Goal: Transaction & Acquisition: Purchase product/service

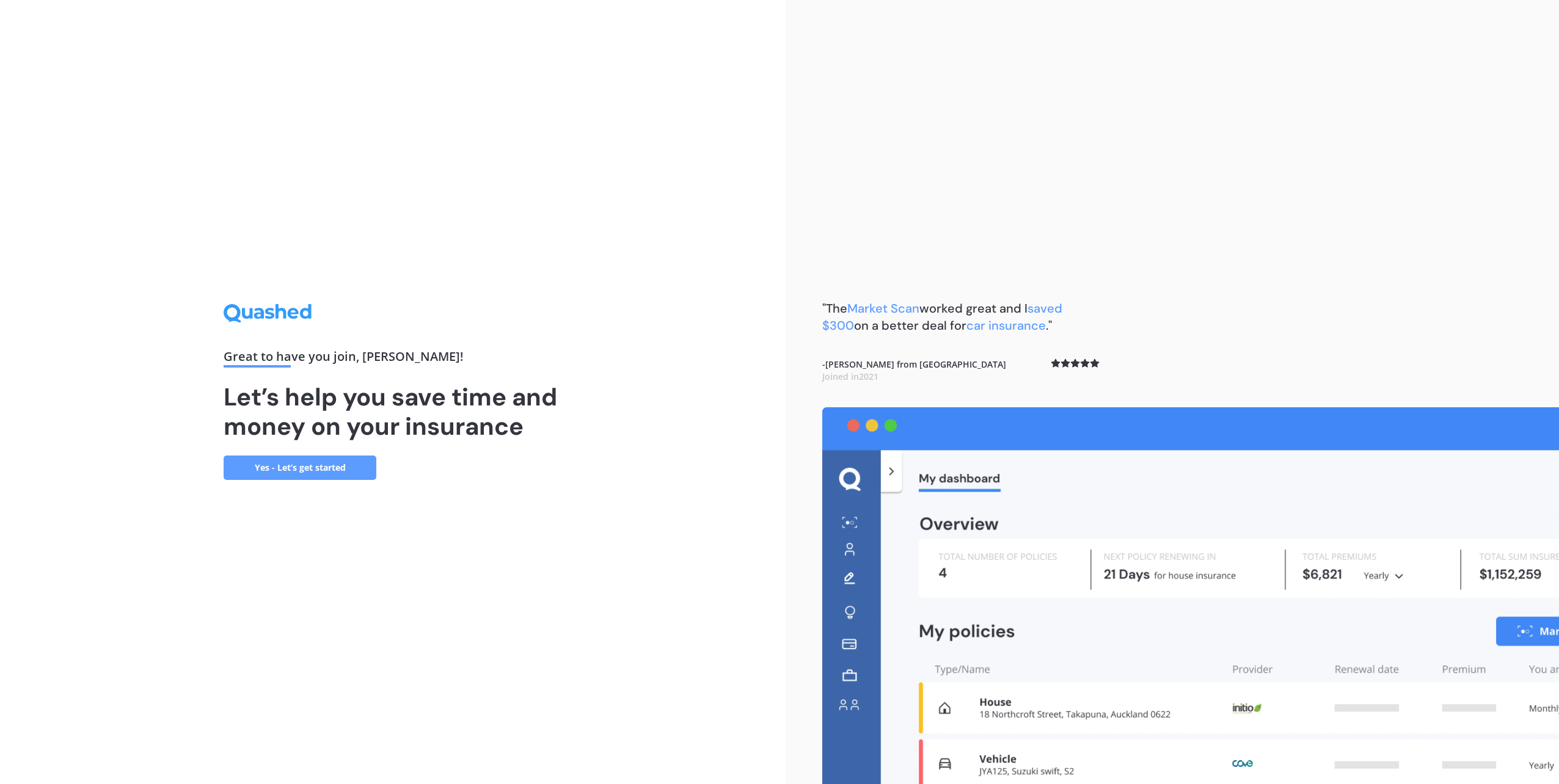
click at [321, 462] on link "Yes - Let’s get started" at bounding box center [300, 467] width 153 height 24
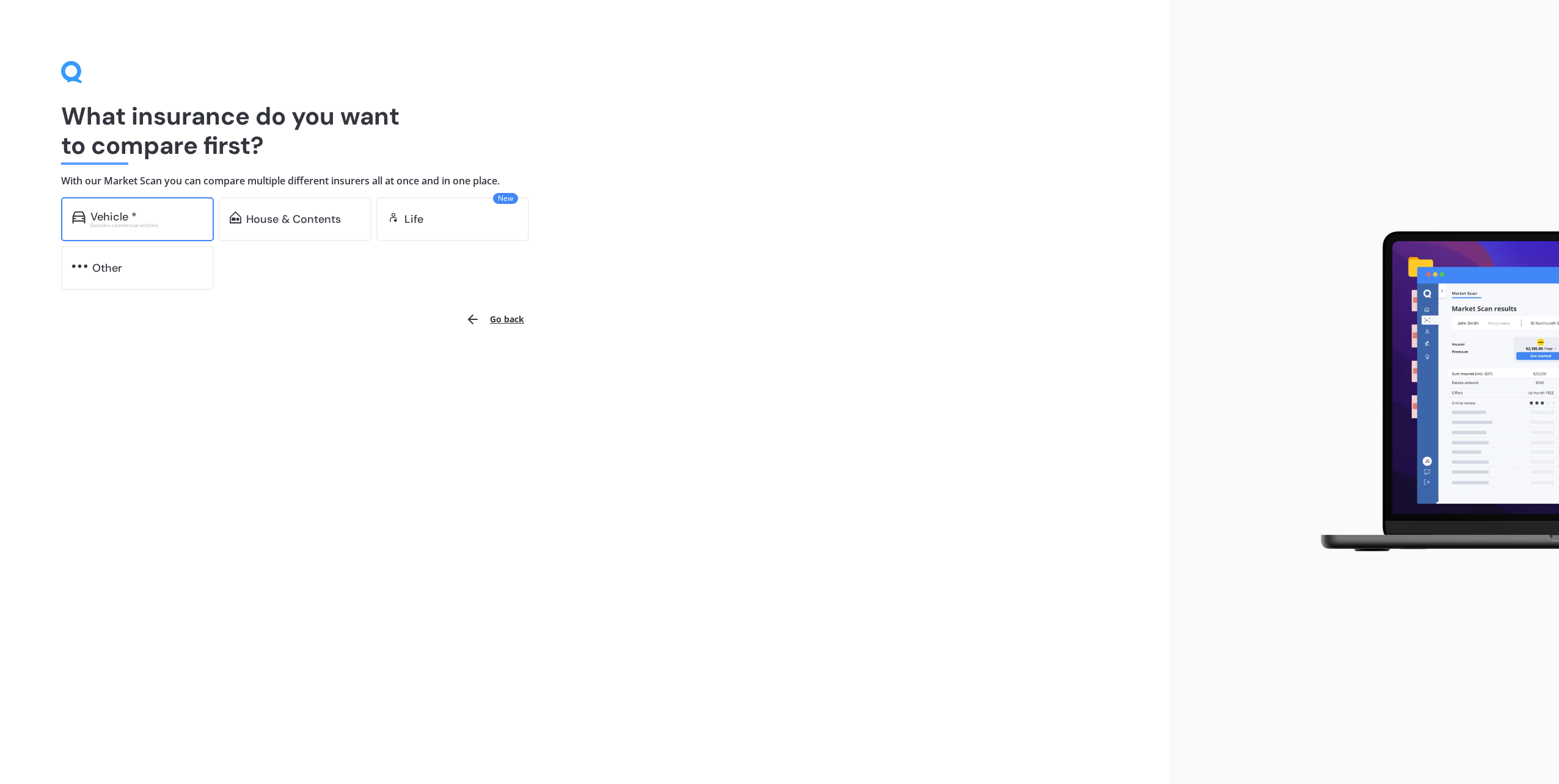
click at [165, 218] on div "Vehicle *" at bounding box center [146, 217] width 112 height 13
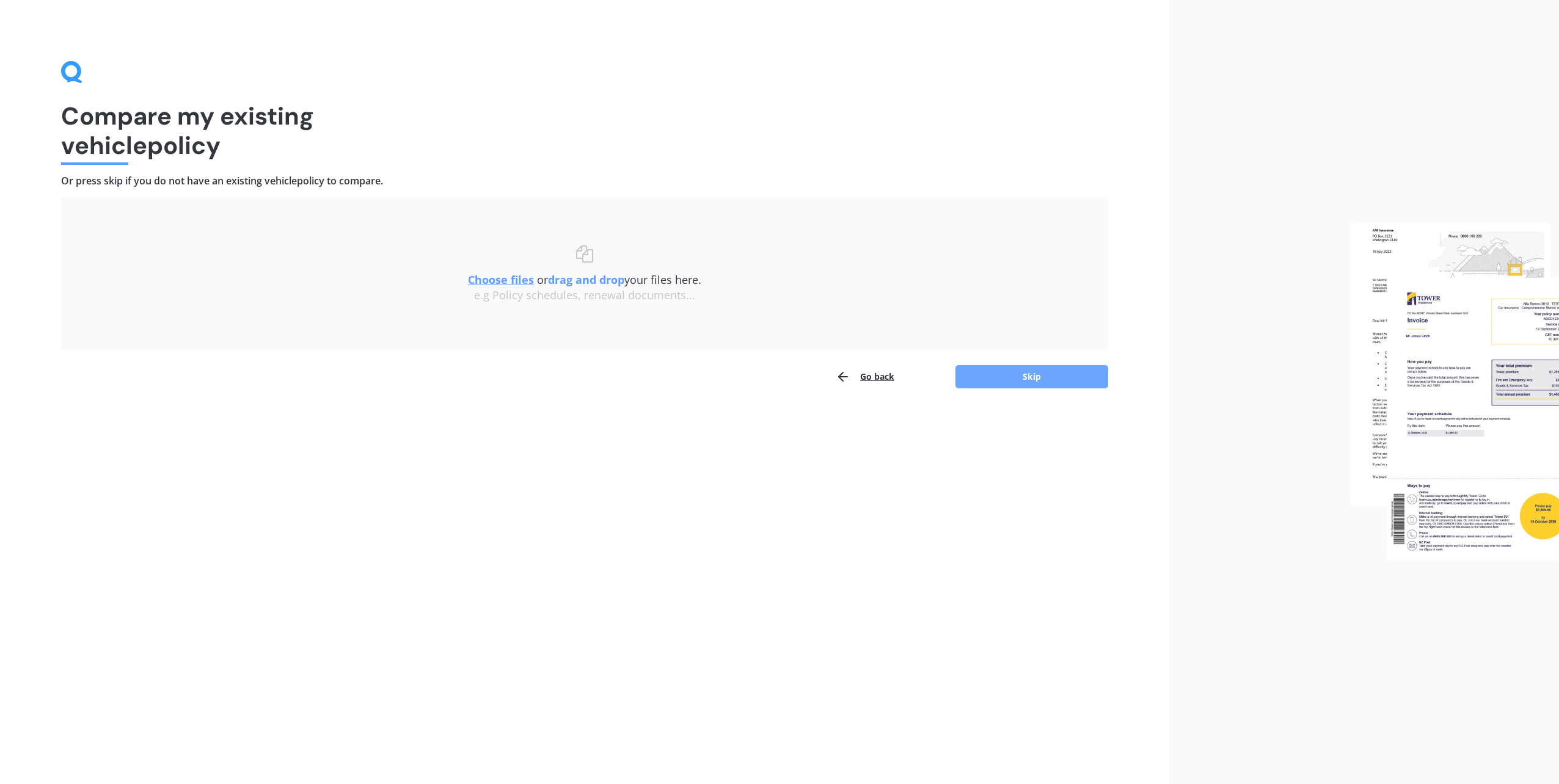
click at [992, 381] on button "Skip" at bounding box center [1031, 377] width 153 height 23
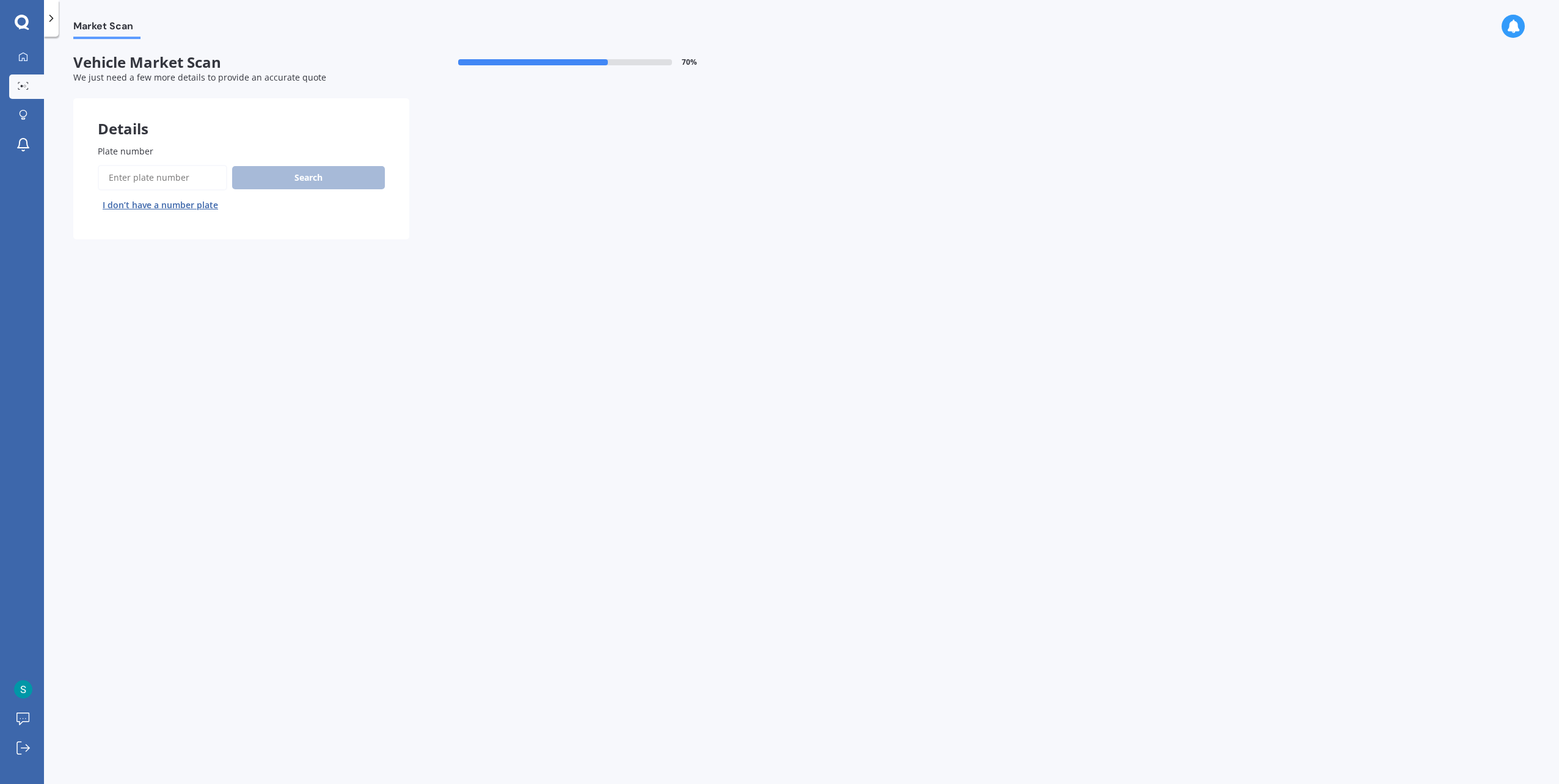
click at [175, 180] on input "Plate number" at bounding box center [162, 178] width 129 height 25
type input "LZM406"
click at [293, 180] on button "Search" at bounding box center [308, 178] width 153 height 23
select select "TOYOTA"
select select "KLUGER"
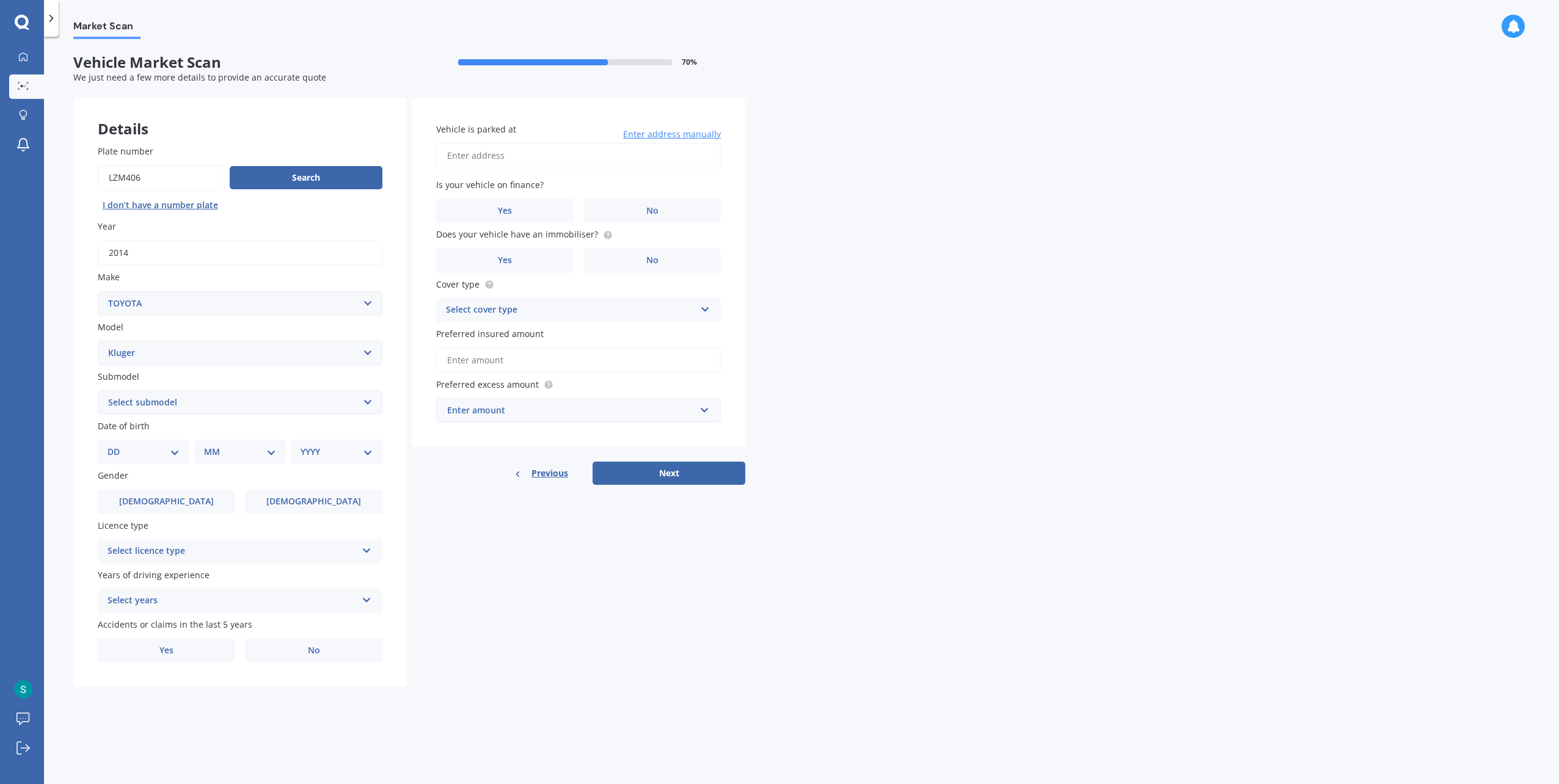
click at [169, 401] on select "Select submodel (All)" at bounding box center [239, 401] width 284 height 24
click at [162, 454] on select "DD 01 02 03 04 05 06 07 08 09 10 11 12 13 14 15 16 17 18 19 20 21 22 23 24 25 2…" at bounding box center [144, 451] width 72 height 14
select select "02"
click at [117, 447] on select "DD 01 02 03 04 05 06 07 08 09 10 11 12 13 14 15 16 17 18 19 20 21 22 23 24 25 2…" at bounding box center [144, 451] width 72 height 14
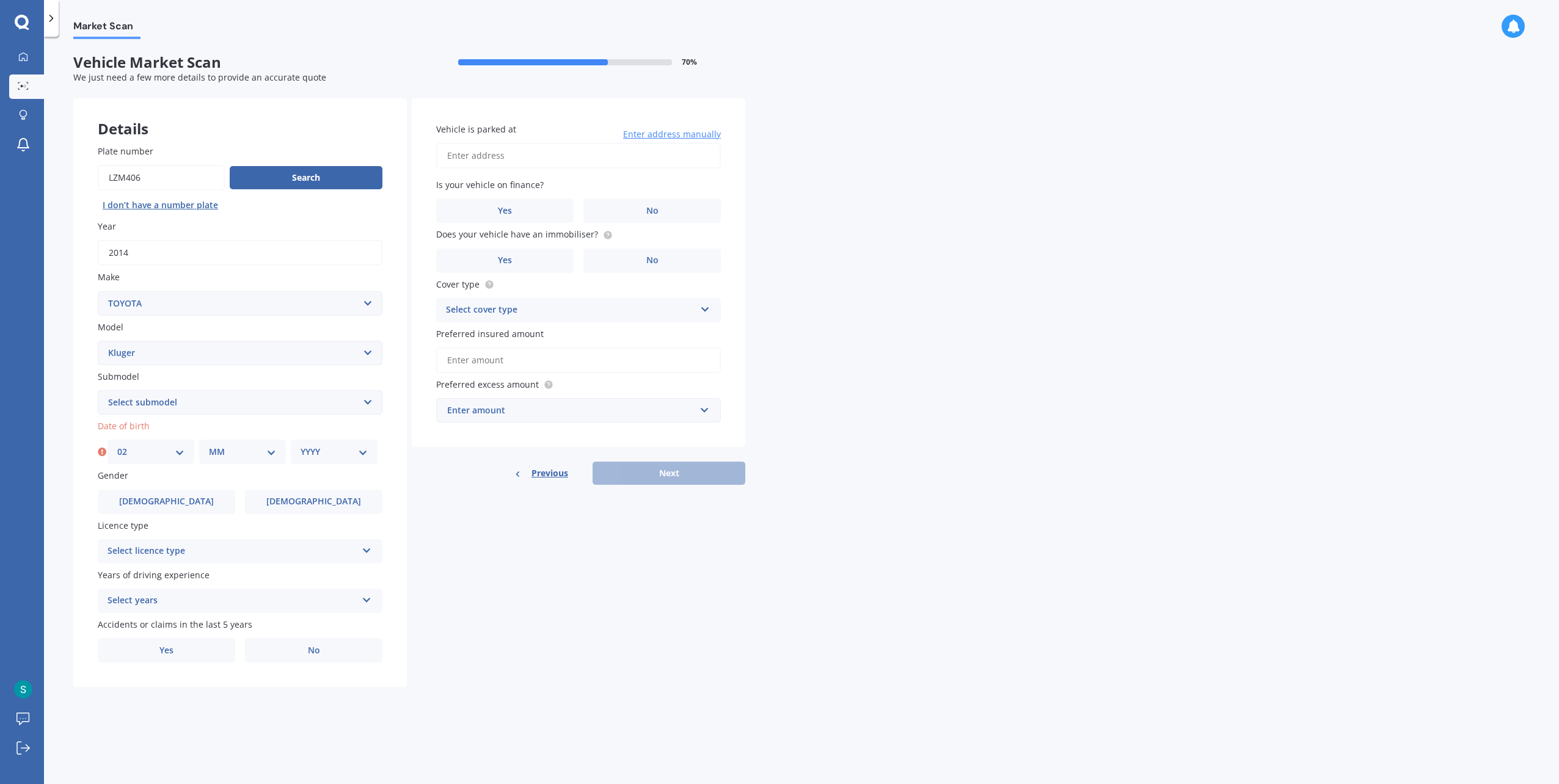
click at [228, 454] on select "MM 01 02 03 04 05 06 07 08 09 10 11 12" at bounding box center [242, 451] width 67 height 14
select select "02"
click at [209, 447] on select "MM 01 02 03 04 05 06 07 08 09 10 11 12" at bounding box center [242, 451] width 67 height 14
click at [312, 457] on select "YYYY 2025 2024 2023 2022 2021 2020 2019 2018 2017 2016 2015 2014 2013 2012 2011…" at bounding box center [334, 451] width 67 height 14
select select "1978"
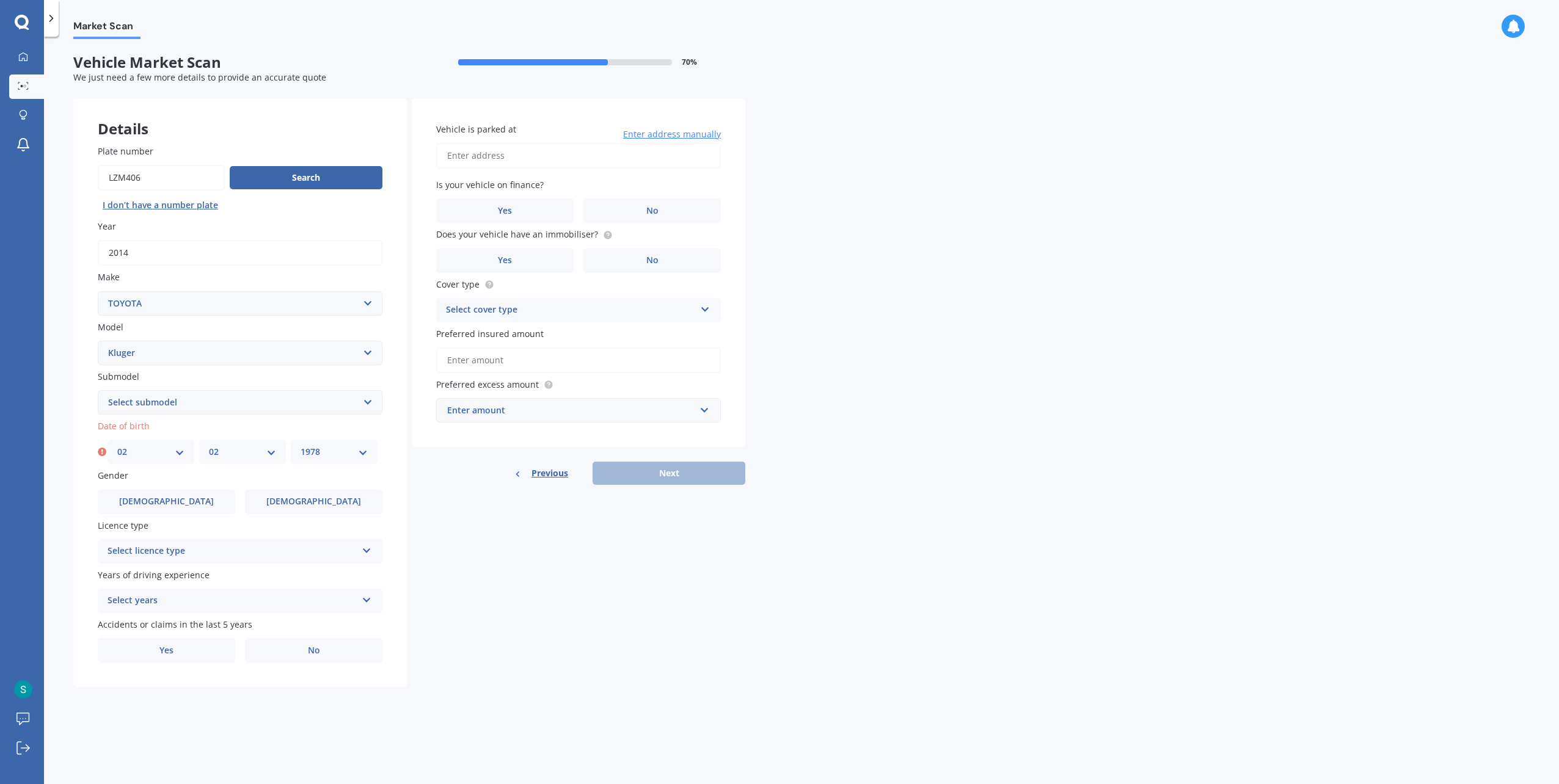
click at [301, 447] on select "YYYY 2025 2024 2023 2022 2021 2020 2019 2018 2017 2016 2015 2014 2013 2012 2011…" at bounding box center [334, 451] width 67 height 14
click at [198, 501] on label "[DEMOGRAPHIC_DATA]" at bounding box center [166, 502] width 137 height 24
click at [0, 0] on input "[DEMOGRAPHIC_DATA]" at bounding box center [0, 0] width 0 height 0
click at [196, 551] on div "Select licence type" at bounding box center [232, 551] width 249 height 14
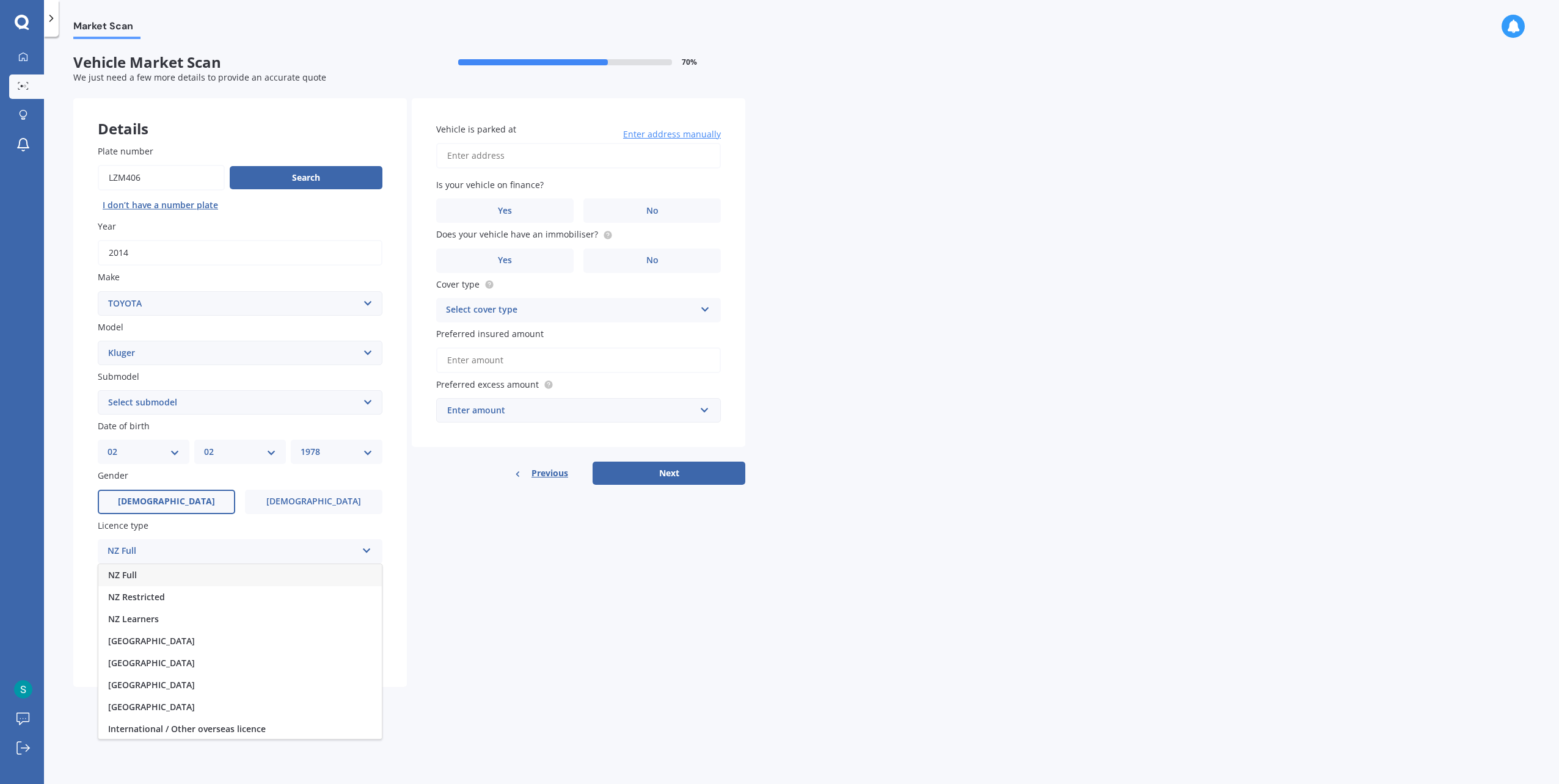
click at [176, 579] on div "NZ Full" at bounding box center [240, 575] width 283 height 22
click at [184, 604] on div "Select years" at bounding box center [232, 601] width 249 height 14
click at [182, 626] on div "5 or more years" at bounding box center [240, 624] width 283 height 22
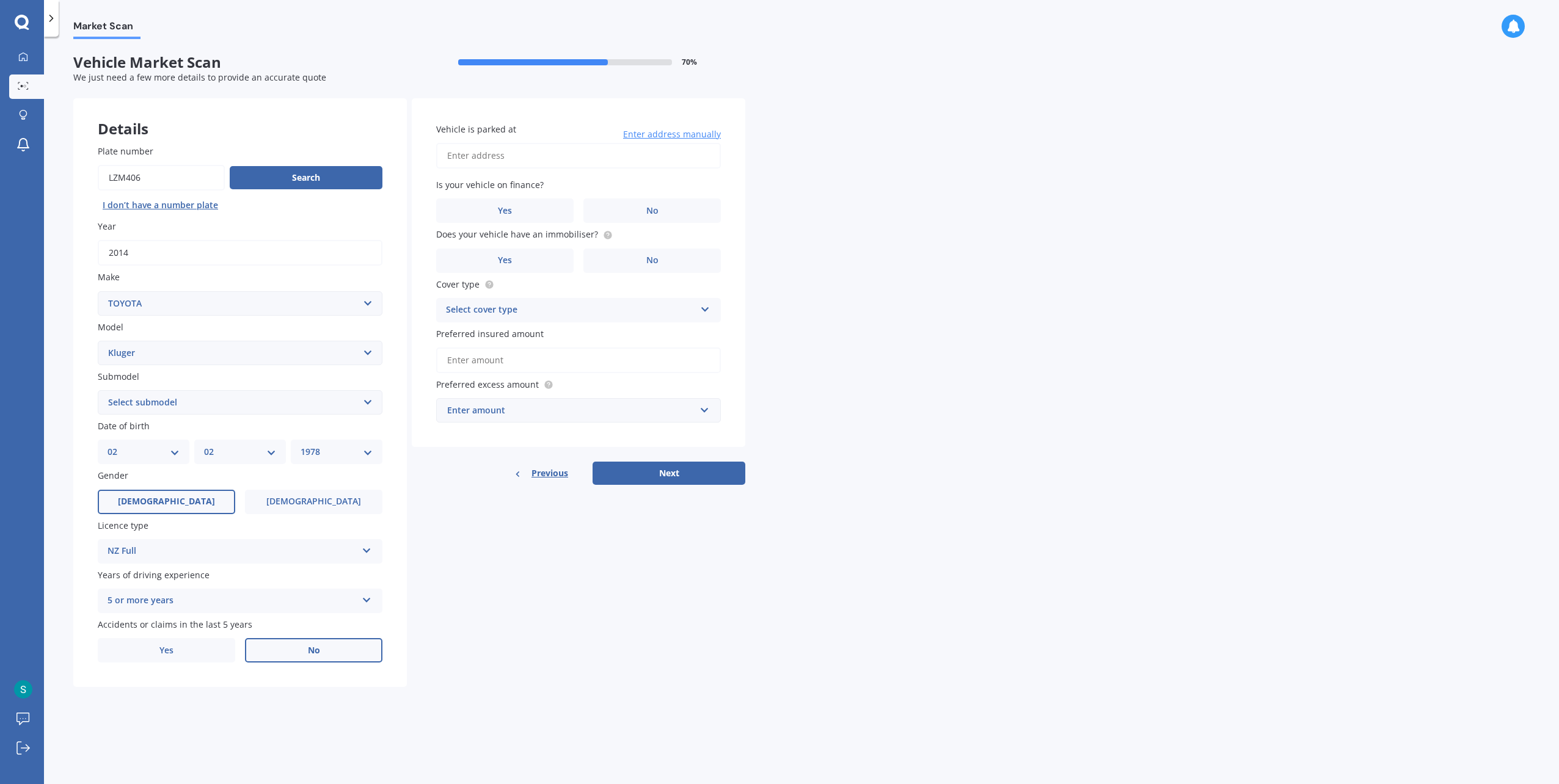
click at [266, 661] on label "No" at bounding box center [313, 650] width 137 height 24
click at [0, 0] on input "No" at bounding box center [0, 0] width 0 height 0
click at [543, 155] on input "Vehicle is parked at" at bounding box center [578, 155] width 284 height 25
type input "[STREET_ADDRESS]"
click at [599, 217] on label "No" at bounding box center [652, 210] width 137 height 24
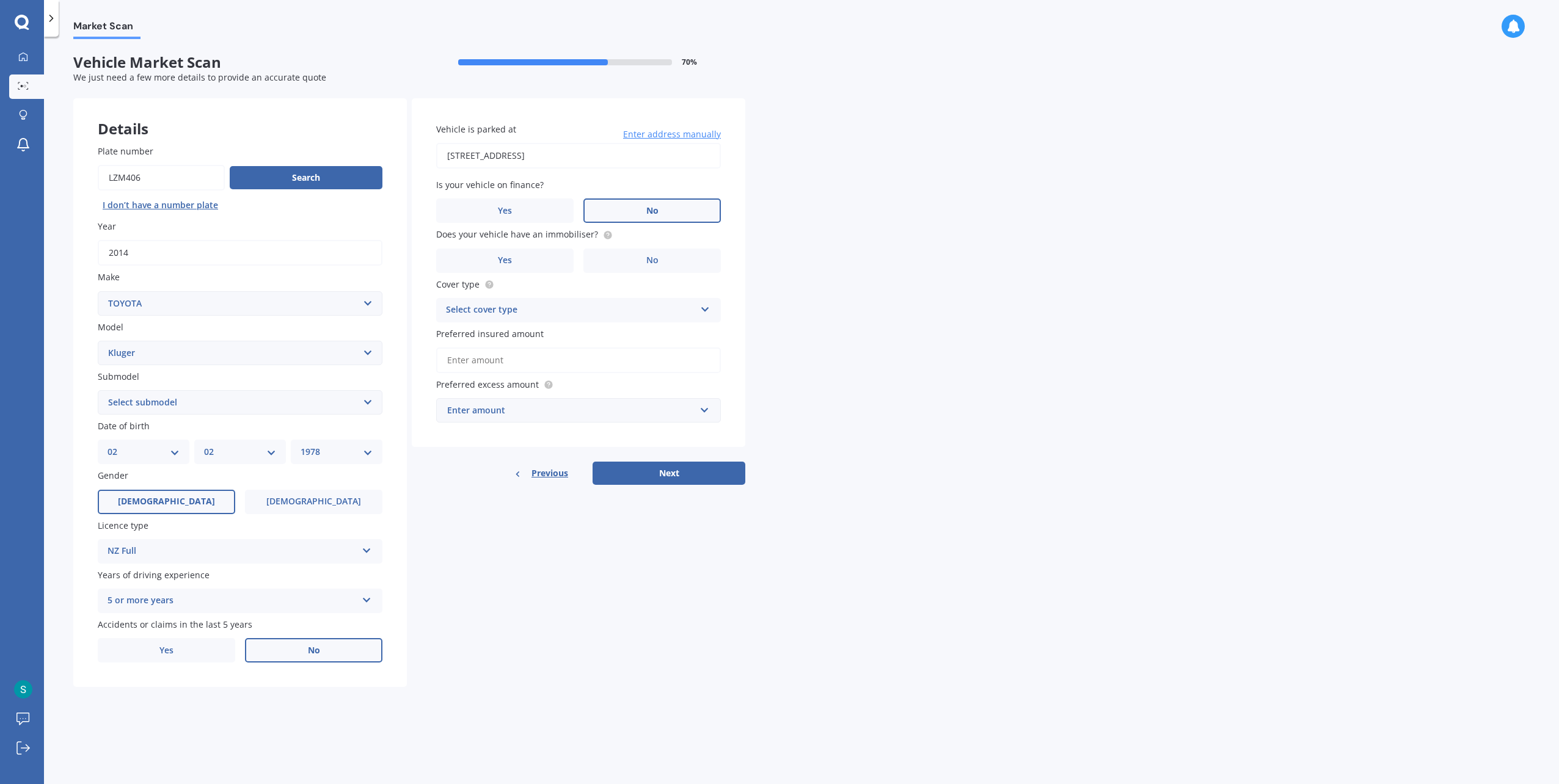
click at [0, 0] on input "No" at bounding box center [0, 0] width 0 height 0
click at [609, 264] on label "No" at bounding box center [652, 260] width 137 height 24
click at [0, 0] on input "No" at bounding box center [0, 0] width 0 height 0
click at [551, 322] on div "Select cover type Comprehensive Third Party, Fire & Theft Third Party" at bounding box center [578, 309] width 284 height 24
click at [534, 334] on div "Comprehensive" at bounding box center [579, 334] width 283 height 22
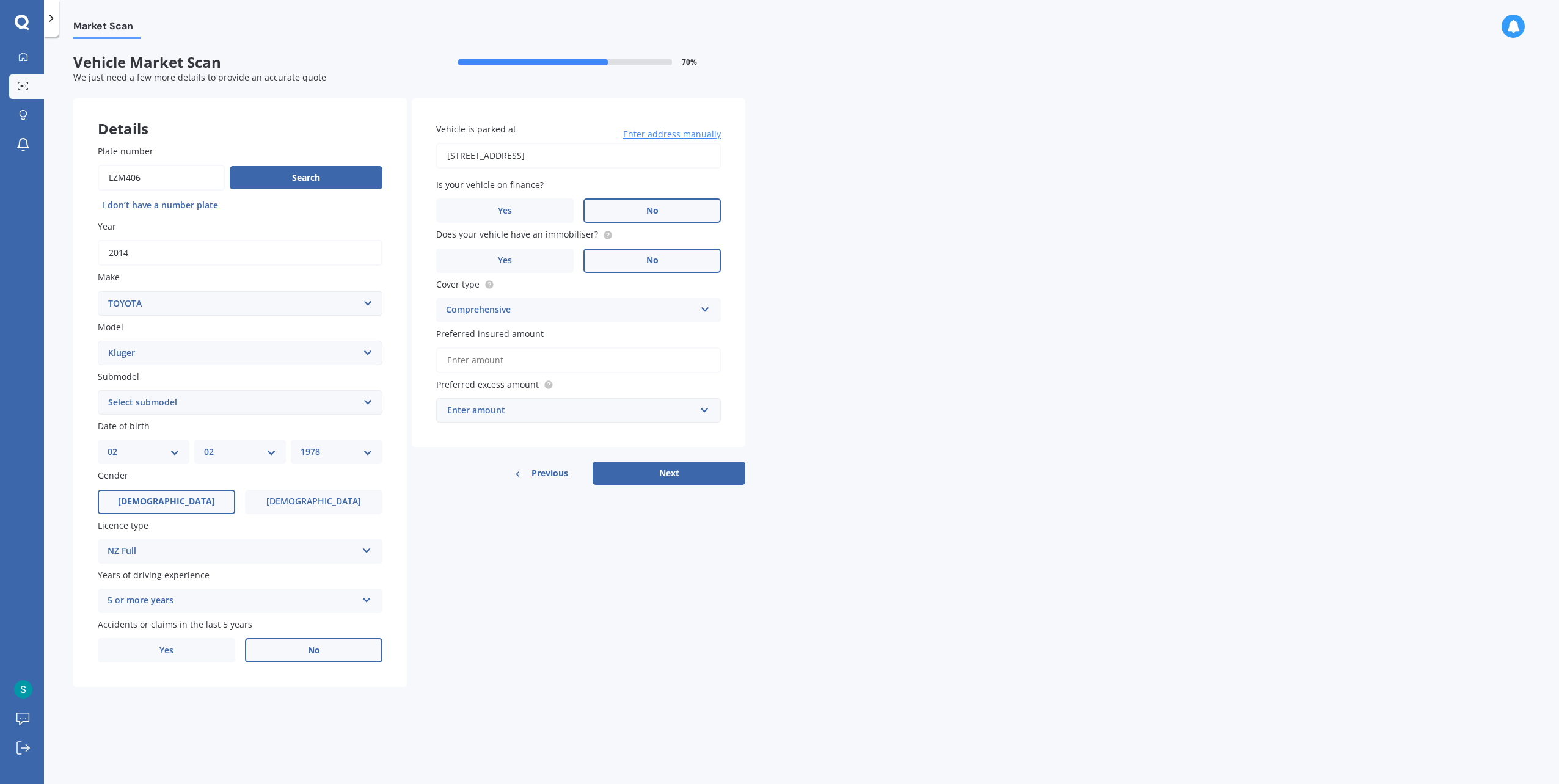
click at [546, 364] on input "Preferred insured amount" at bounding box center [578, 360] width 284 height 25
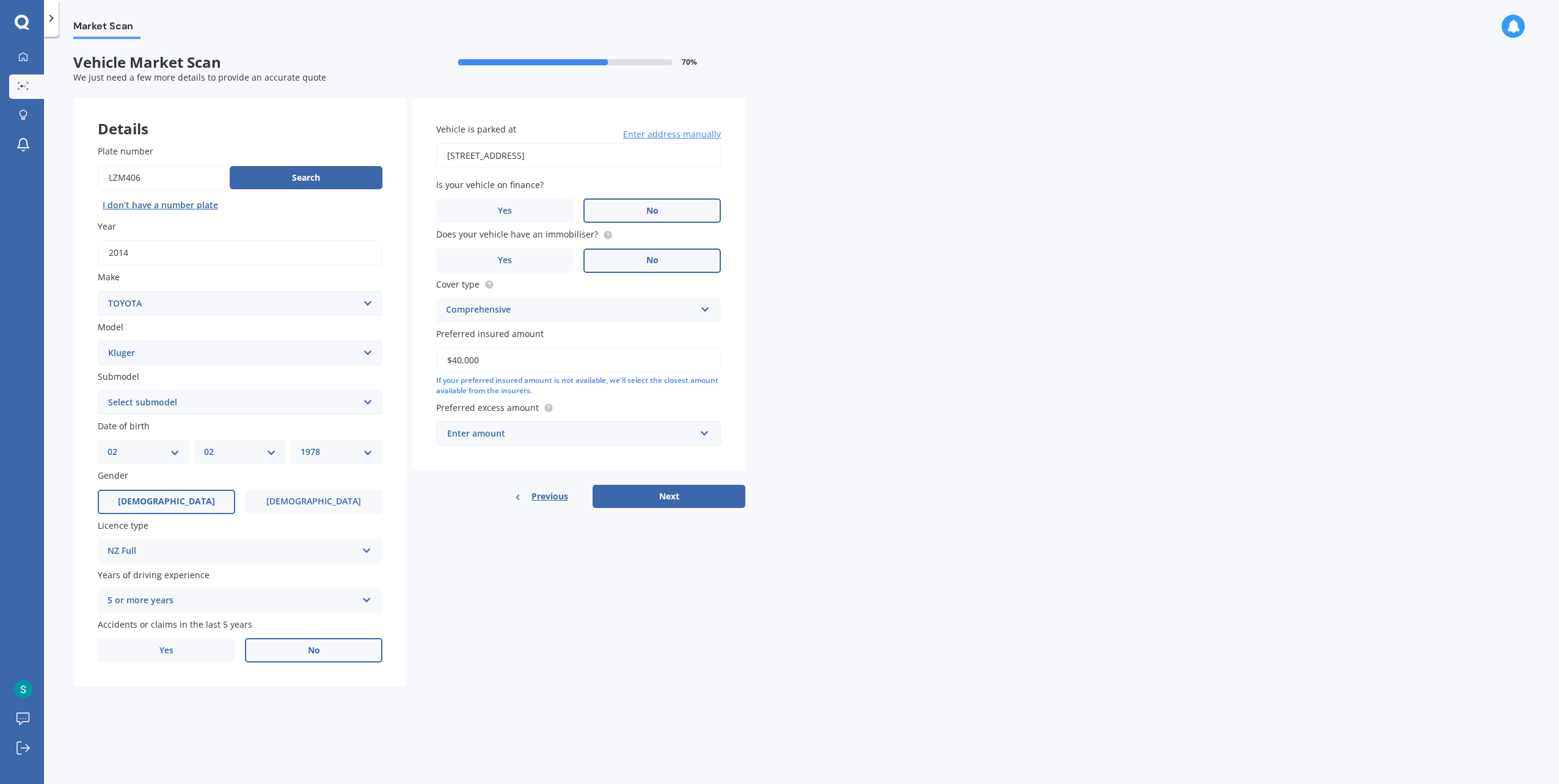
type input "$40,000"
click at [608, 393] on div "If your preferred insured amount is not available, we'll select the closest amo…" at bounding box center [578, 385] width 284 height 21
click at [558, 357] on input "$40,000" at bounding box center [578, 360] width 284 height 25
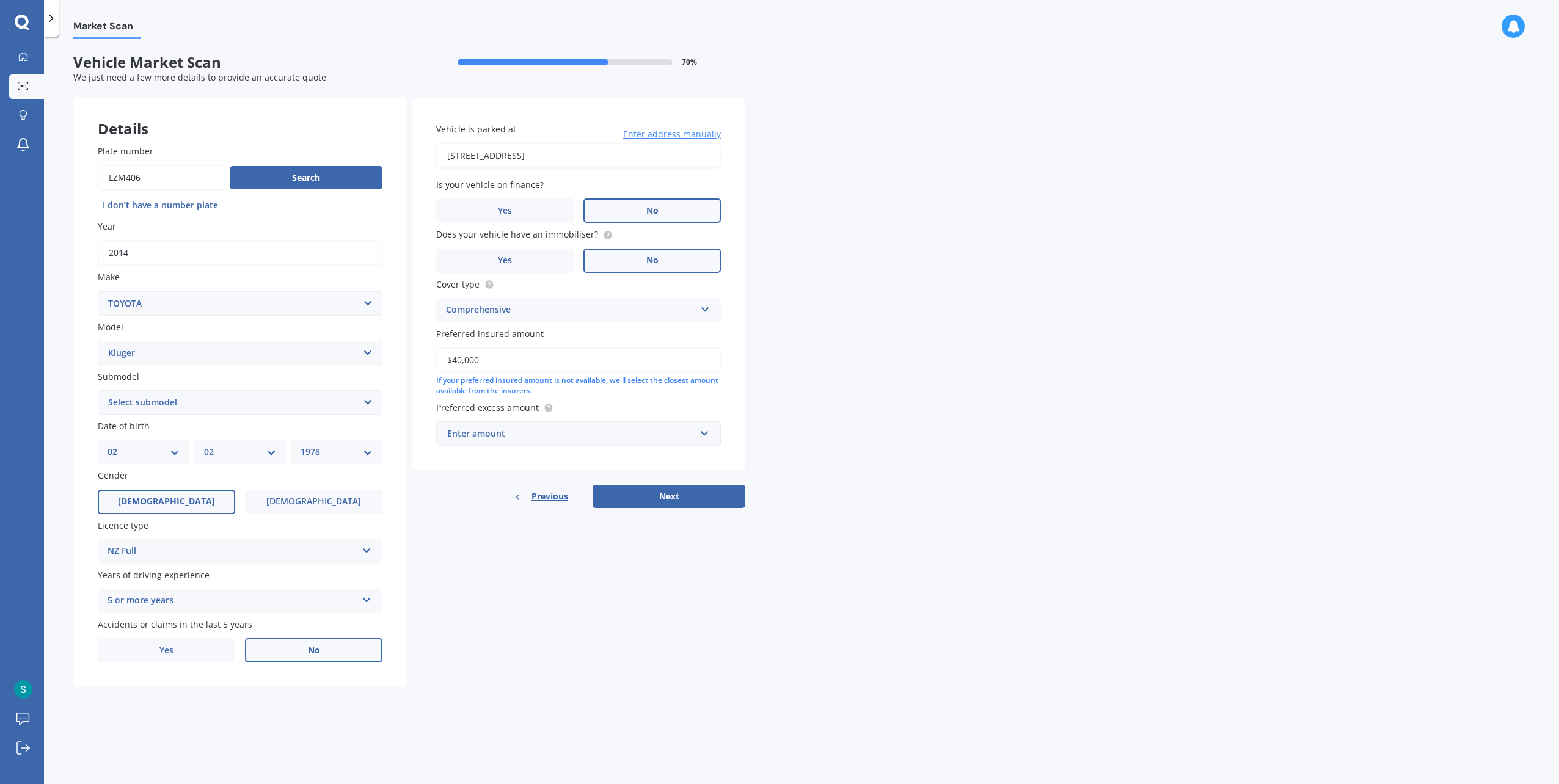
drag, startPoint x: 609, startPoint y: 401, endPoint x: 611, endPoint y: 409, distance: 8.2
click at [609, 401] on label "Preferred excess amount" at bounding box center [576, 408] width 280 height 13
click at [603, 429] on div "Enter amount" at bounding box center [571, 433] width 248 height 14
click at [528, 499] on div "$500" at bounding box center [579, 501] width 283 height 23
click at [630, 515] on button "Next" at bounding box center [668, 510] width 153 height 23
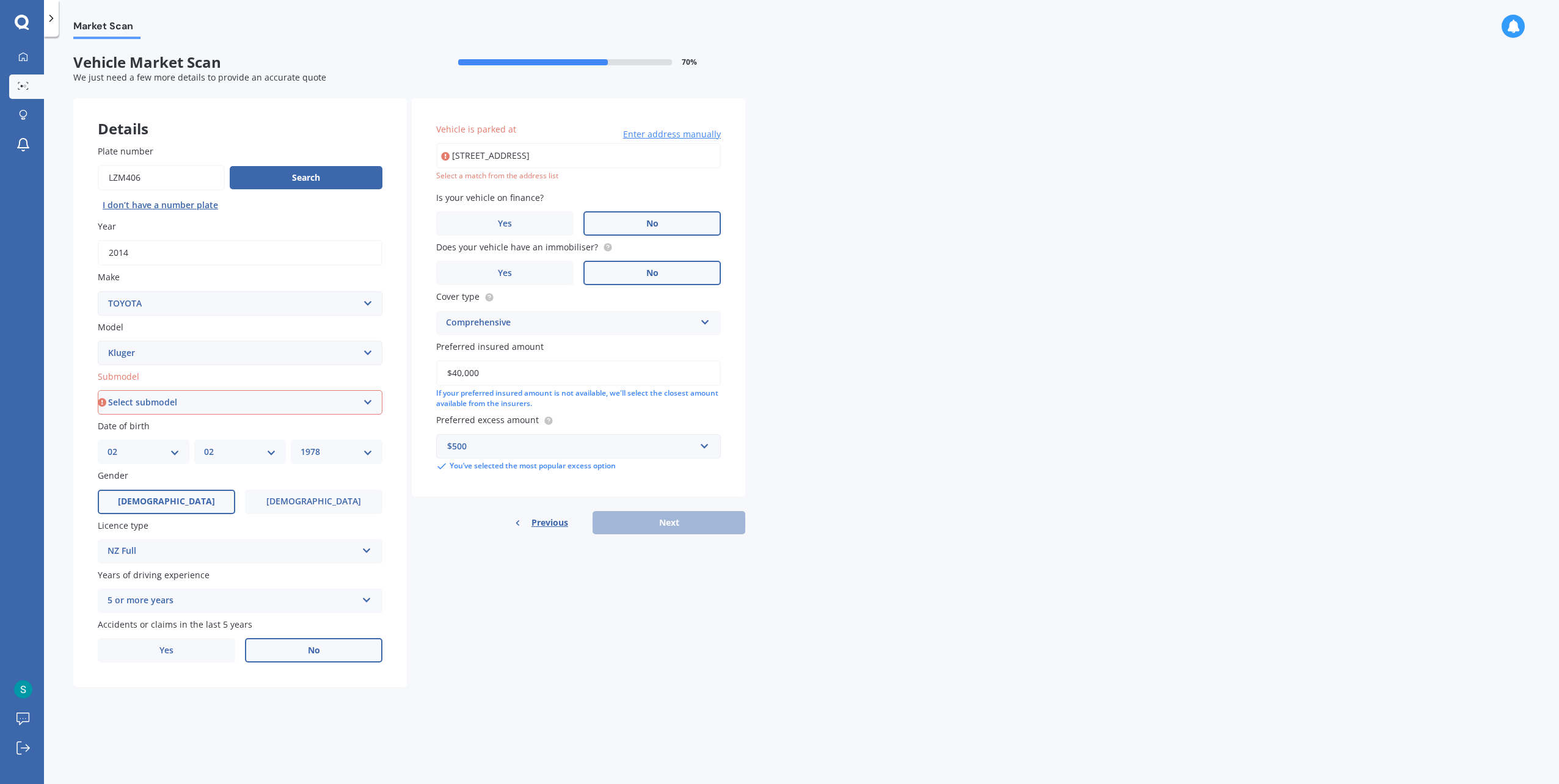
click at [218, 392] on select "Select submodel (All)" at bounding box center [239, 401] width 284 height 24
select select "(ALL)"
click at [97, 391] on select "Select submodel (All)" at bounding box center [239, 401] width 284 height 24
click at [624, 525] on div "Previous Next" at bounding box center [578, 522] width 333 height 23
click at [549, 158] on input "[STREET_ADDRESS]" at bounding box center [578, 155] width 284 height 25
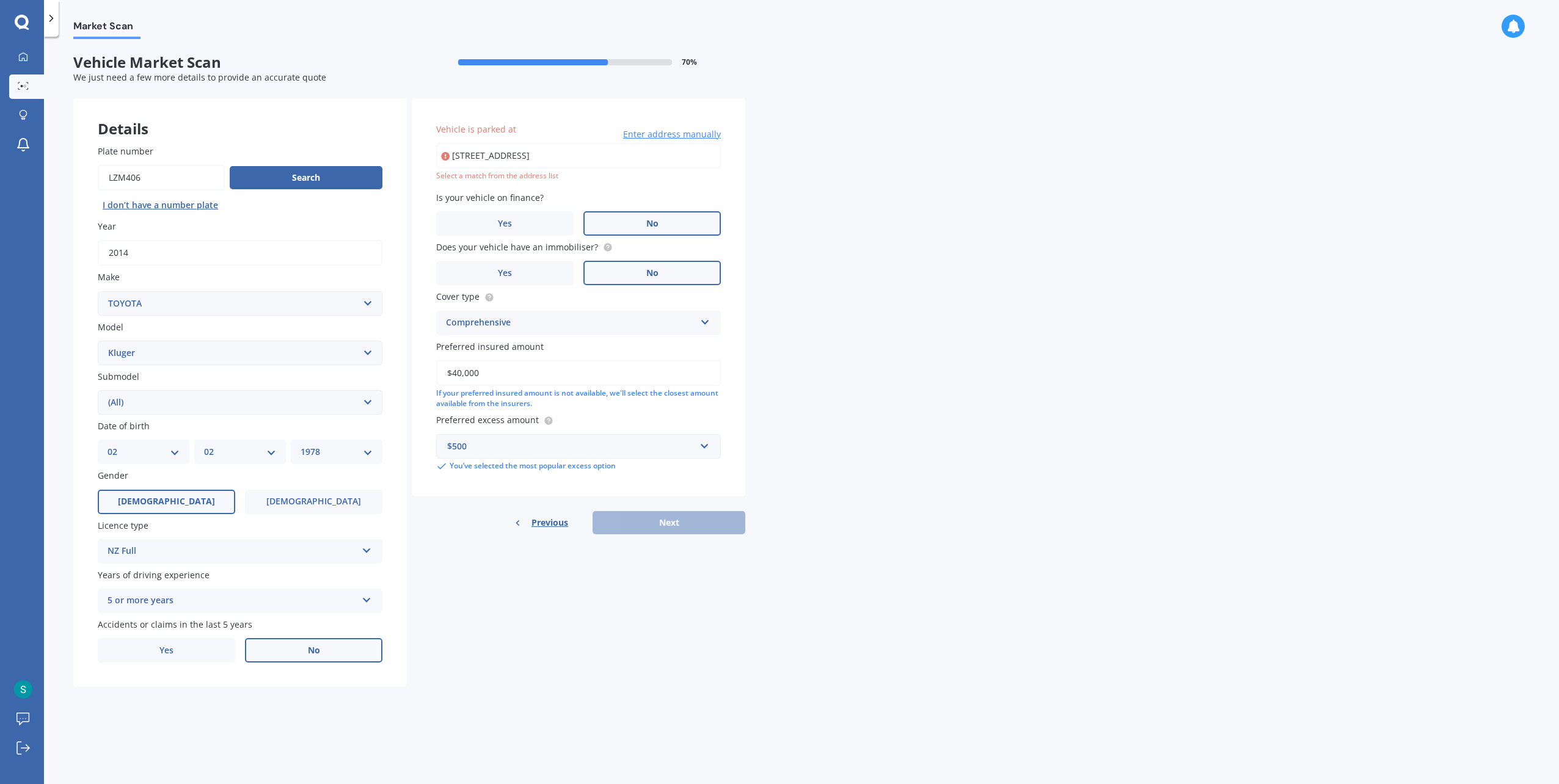
click at [554, 162] on input "[STREET_ADDRESS]" at bounding box center [578, 155] width 284 height 25
type input "[STREET_ADDRESS]"
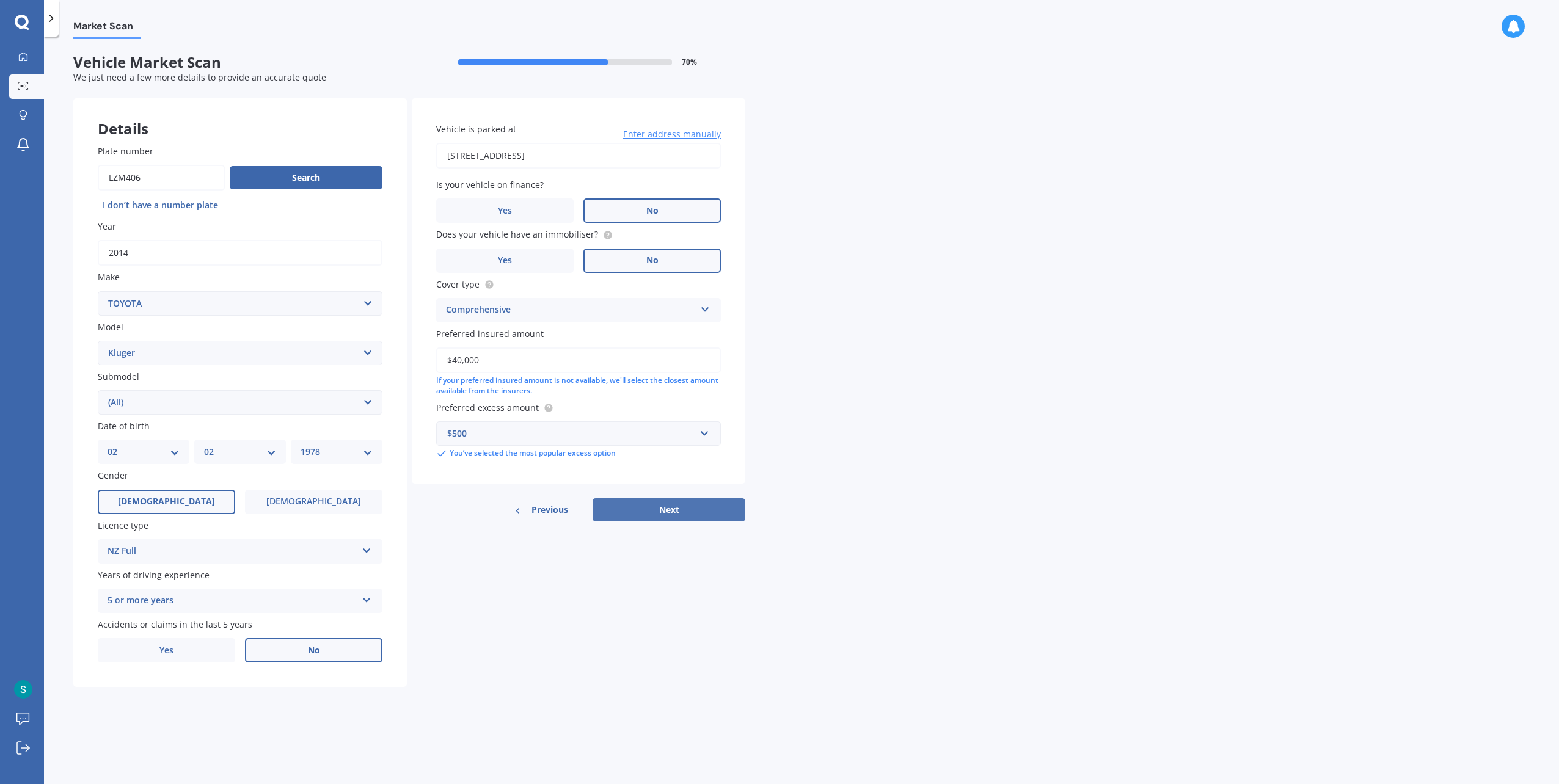
click at [649, 512] on button "Next" at bounding box center [668, 510] width 153 height 23
select select "02"
select select "1978"
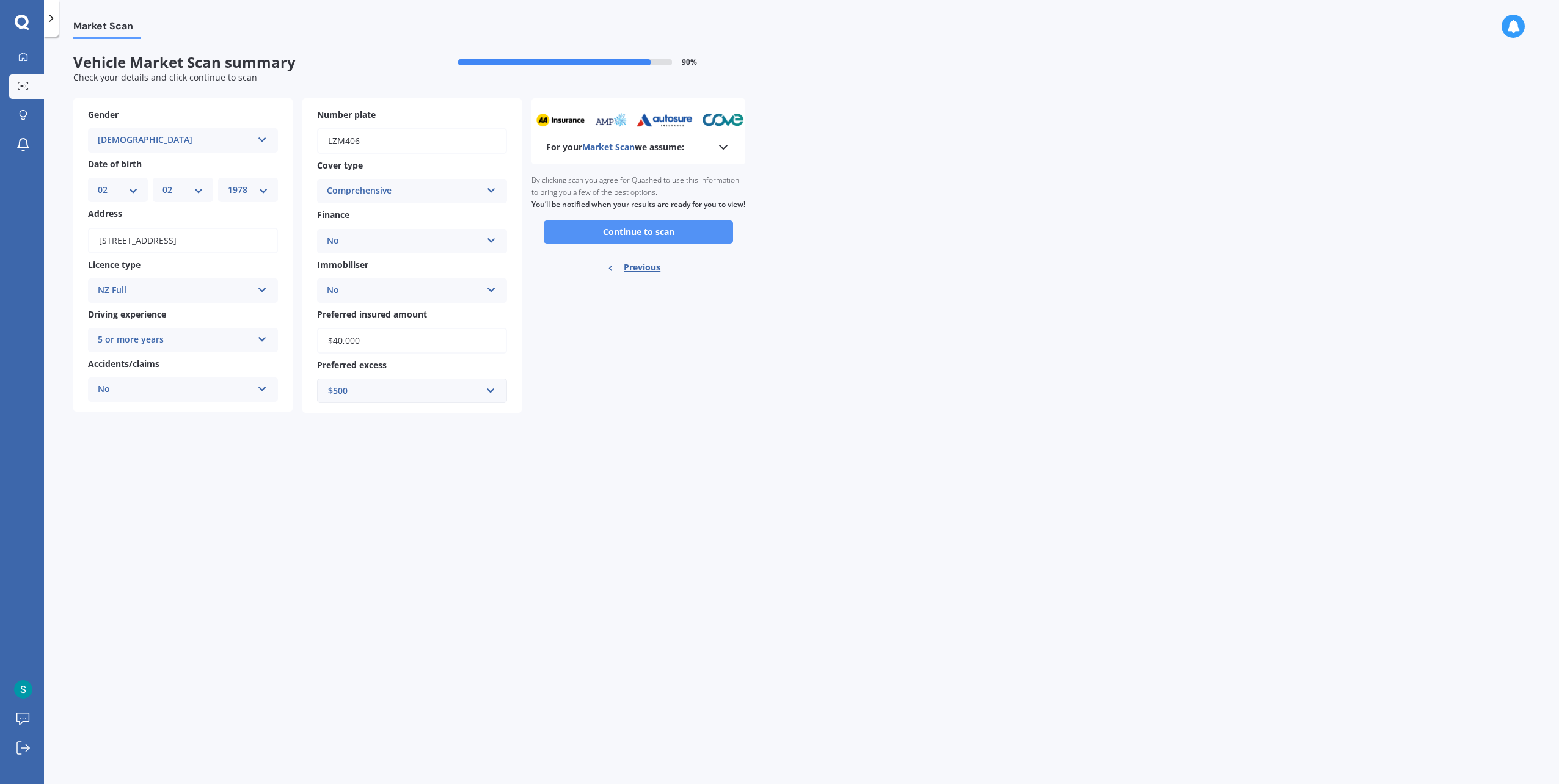
click at [636, 244] on button "Continue to scan" at bounding box center [638, 232] width 190 height 23
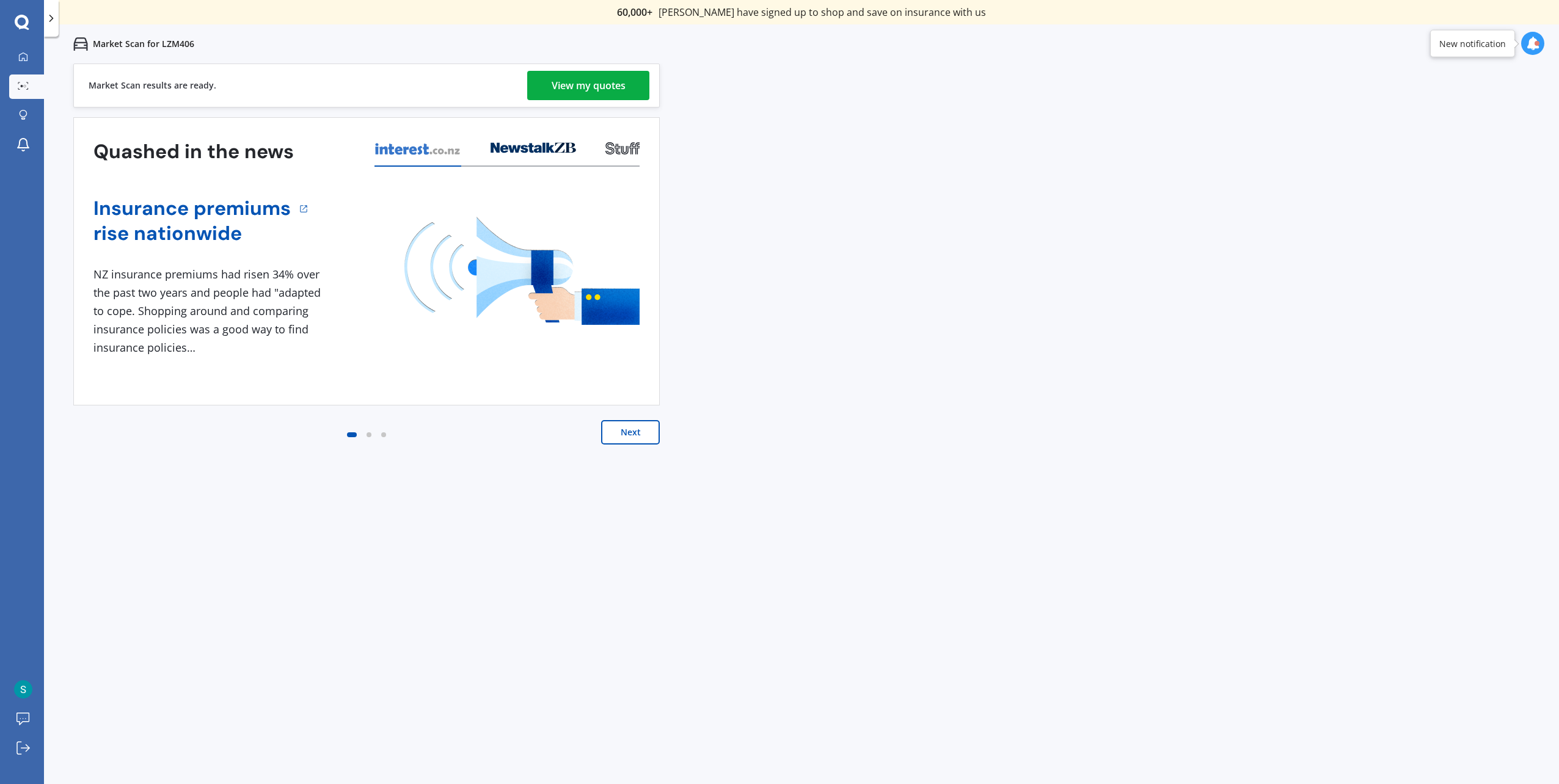
click at [605, 74] on div "View my quotes" at bounding box center [589, 85] width 74 height 29
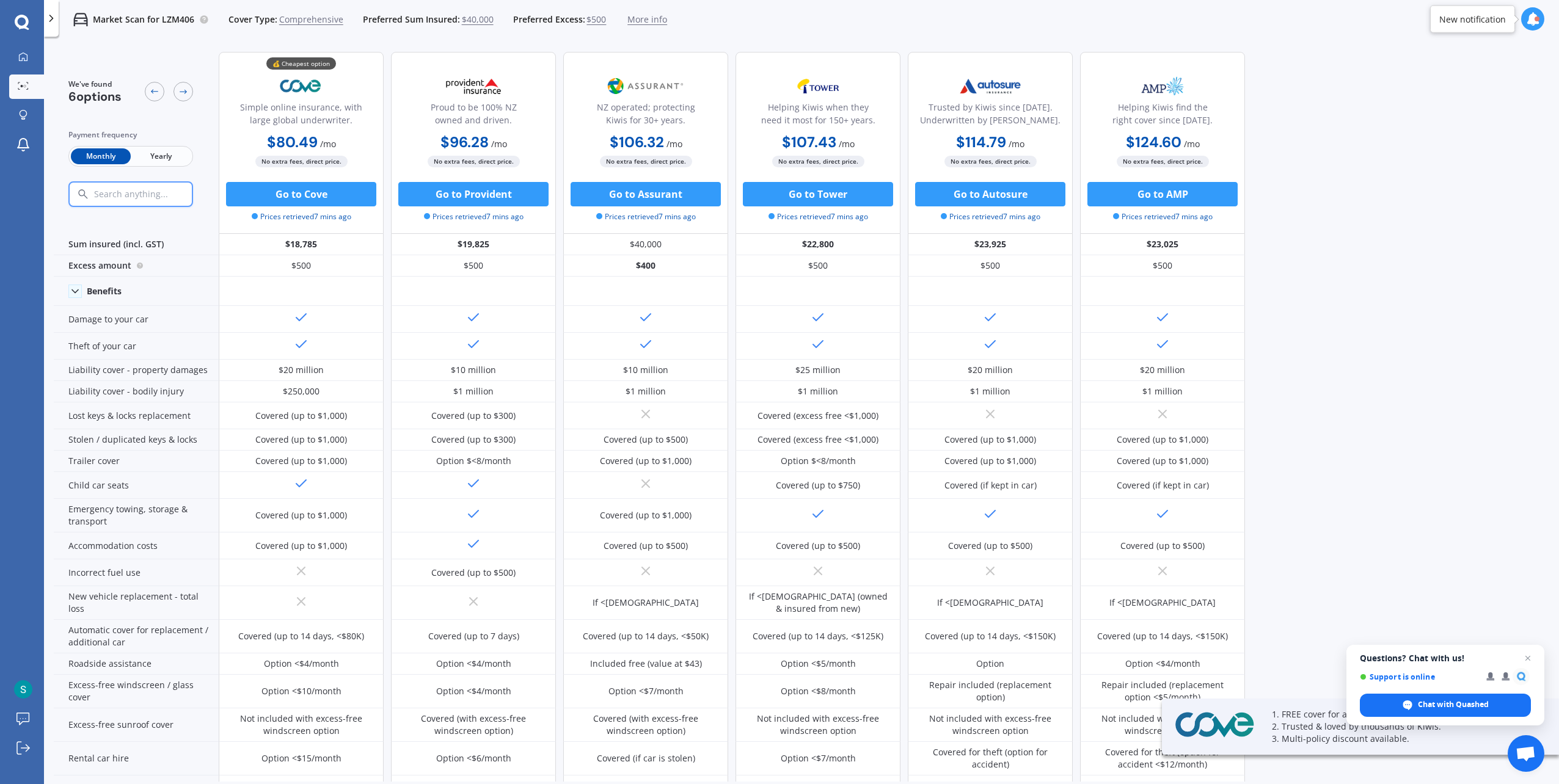
click at [160, 153] on span "Yearly" at bounding box center [161, 156] width 60 height 16
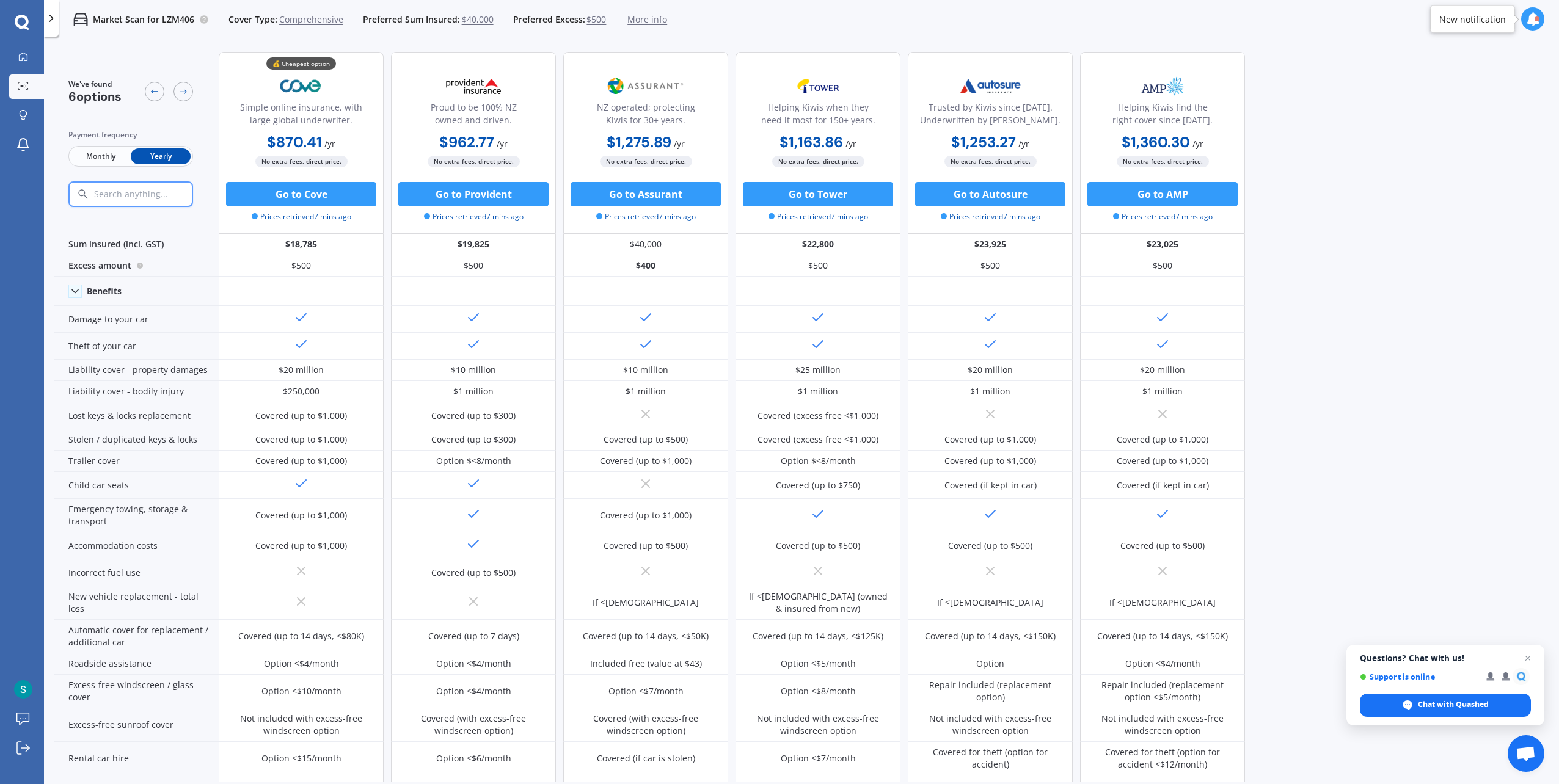
click at [471, 18] on span "$40,000" at bounding box center [478, 20] width 32 height 13
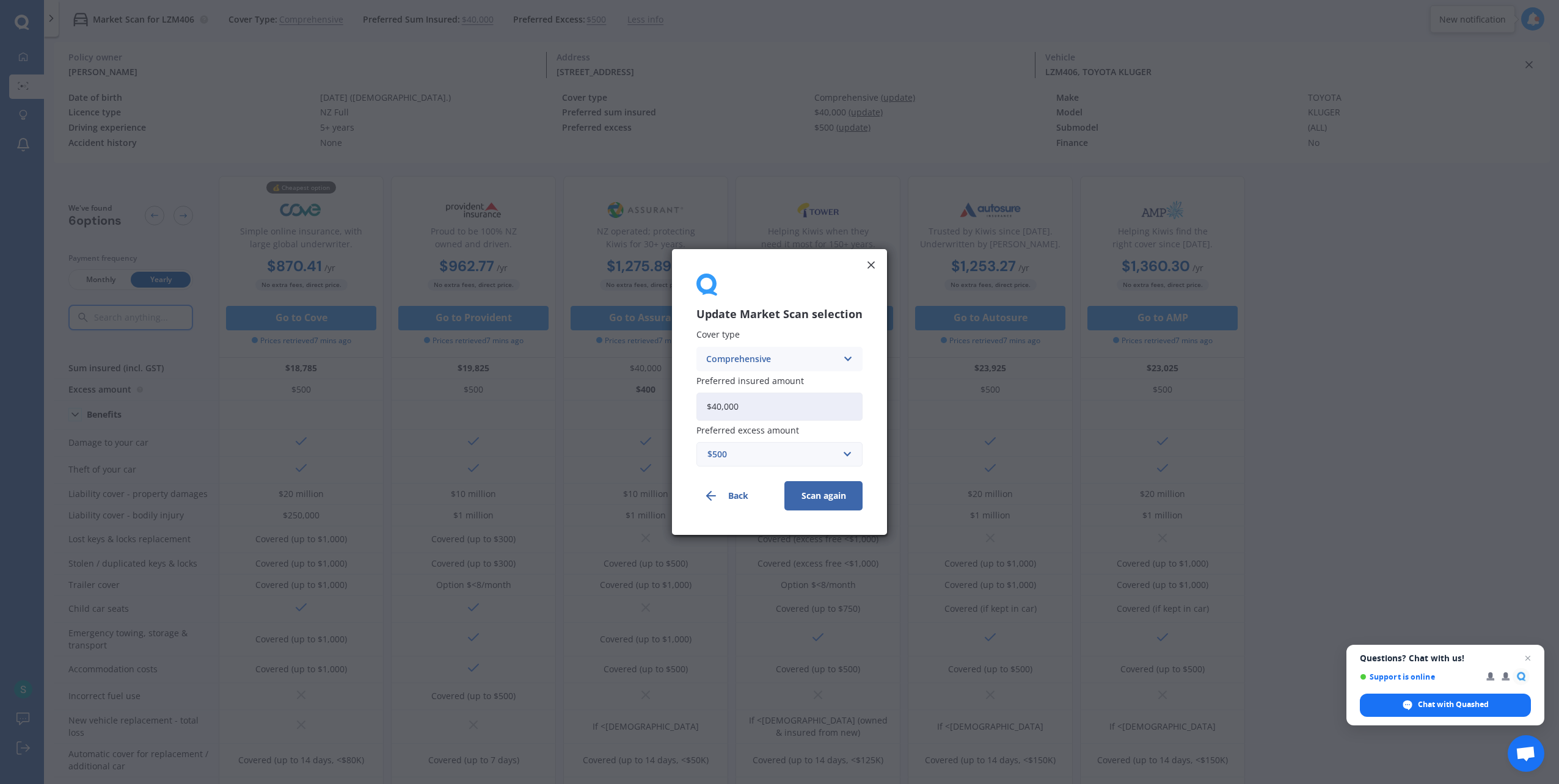
drag, startPoint x: 741, startPoint y: 401, endPoint x: 677, endPoint y: 392, distance: 64.6
click at [677, 392] on div "Update Market Scan selection Cover type Comprehensive Comprehensive Third Party…" at bounding box center [779, 392] width 215 height 286
type input "$20,000"
click at [812, 501] on button "Scan again" at bounding box center [823, 495] width 79 height 29
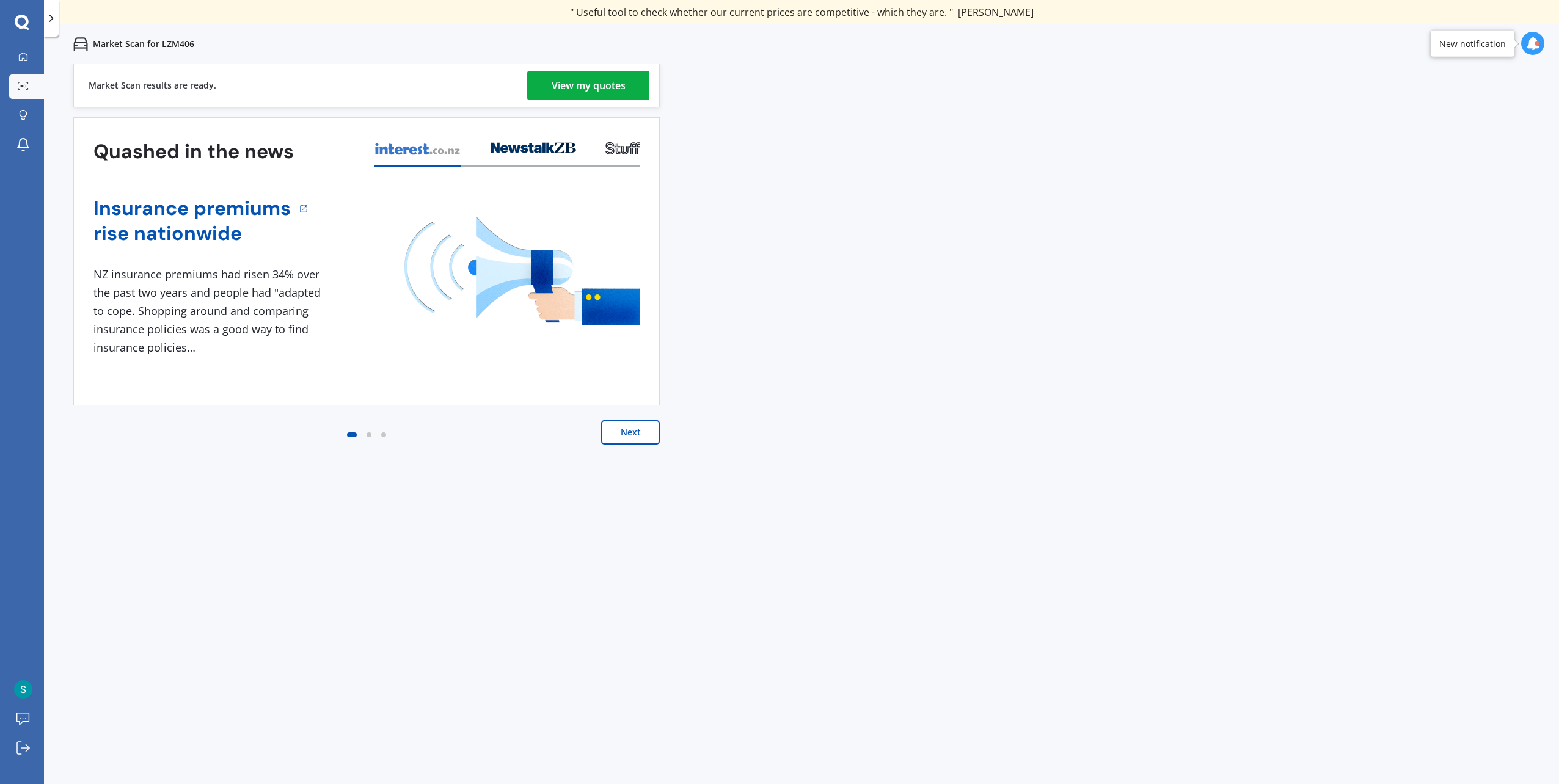
click at [571, 87] on div "View my quotes" at bounding box center [589, 85] width 74 height 29
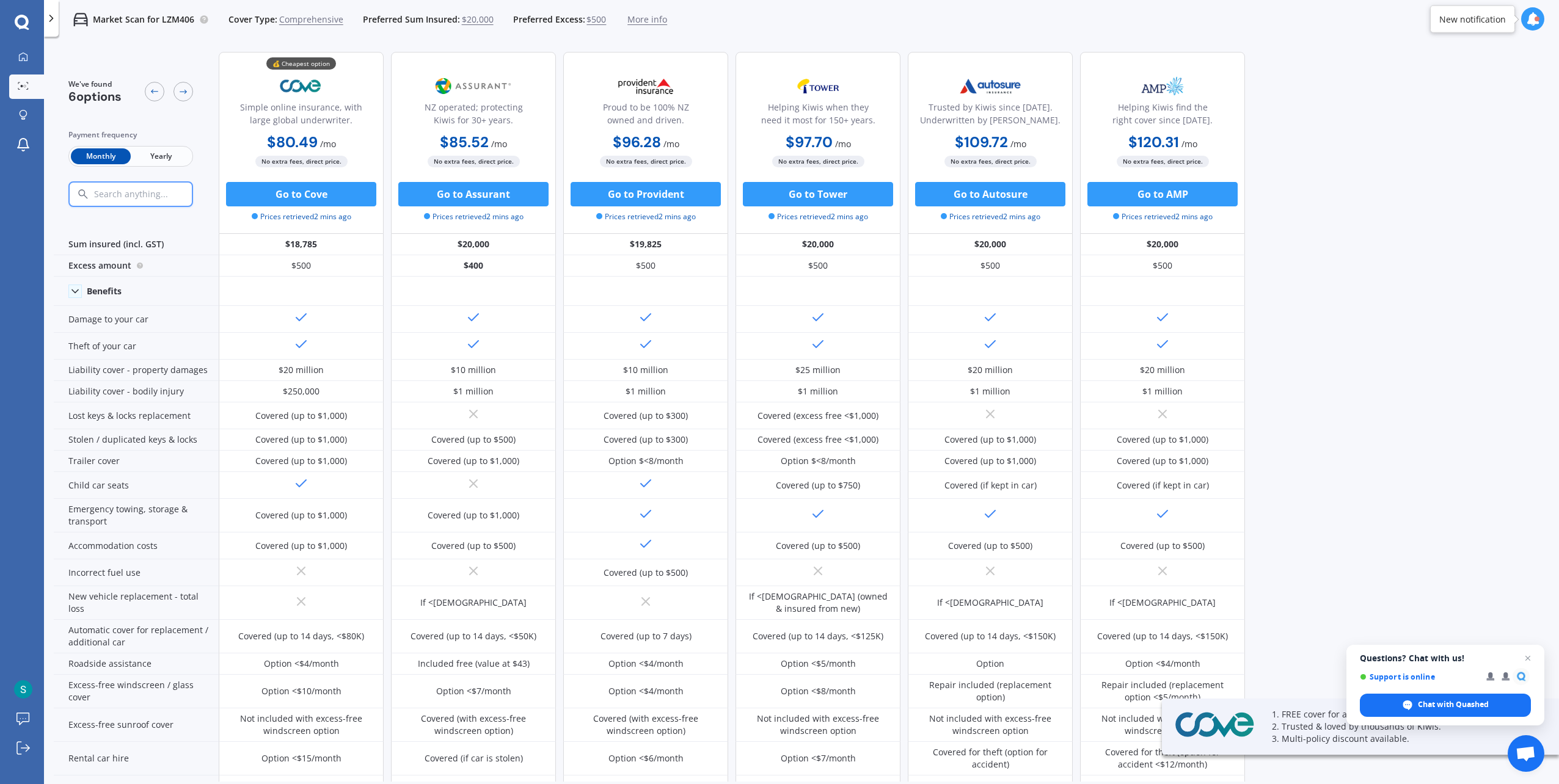
click at [146, 153] on span "Yearly" at bounding box center [161, 156] width 60 height 16
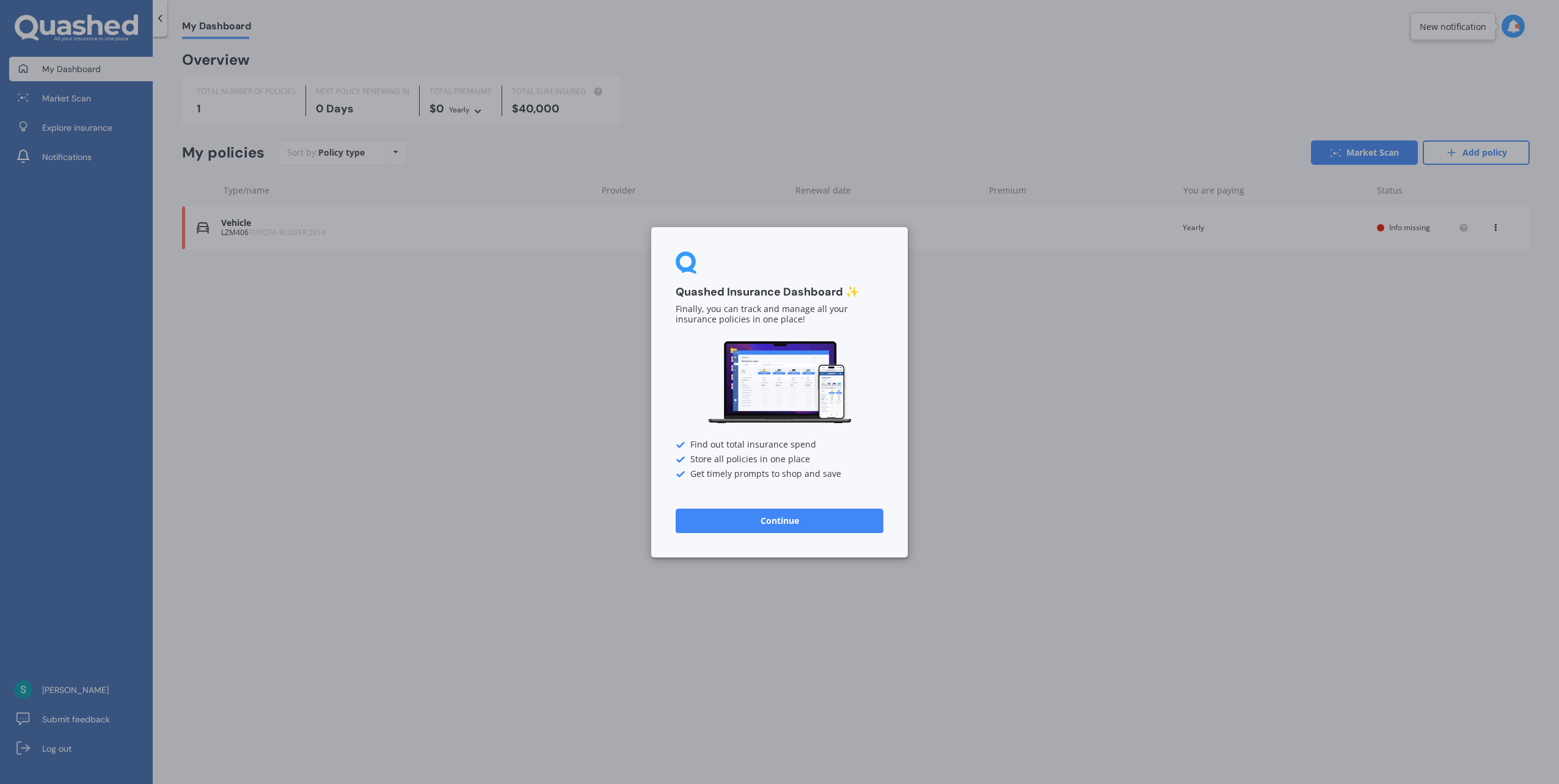
click at [812, 520] on button "Continue" at bounding box center [779, 520] width 208 height 24
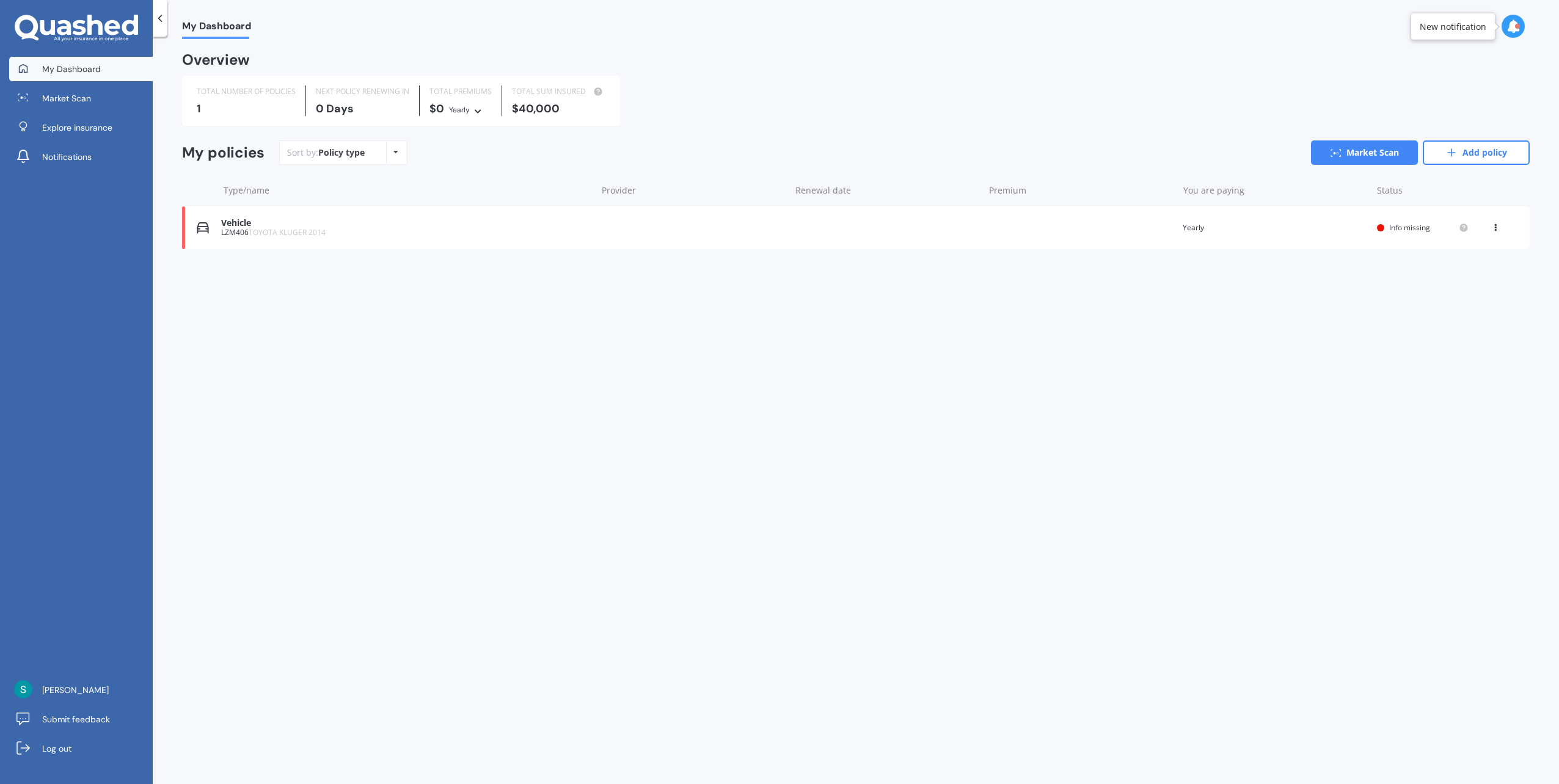
click at [269, 231] on span "TOYOTA KLUGER 2014" at bounding box center [286, 233] width 77 height 11
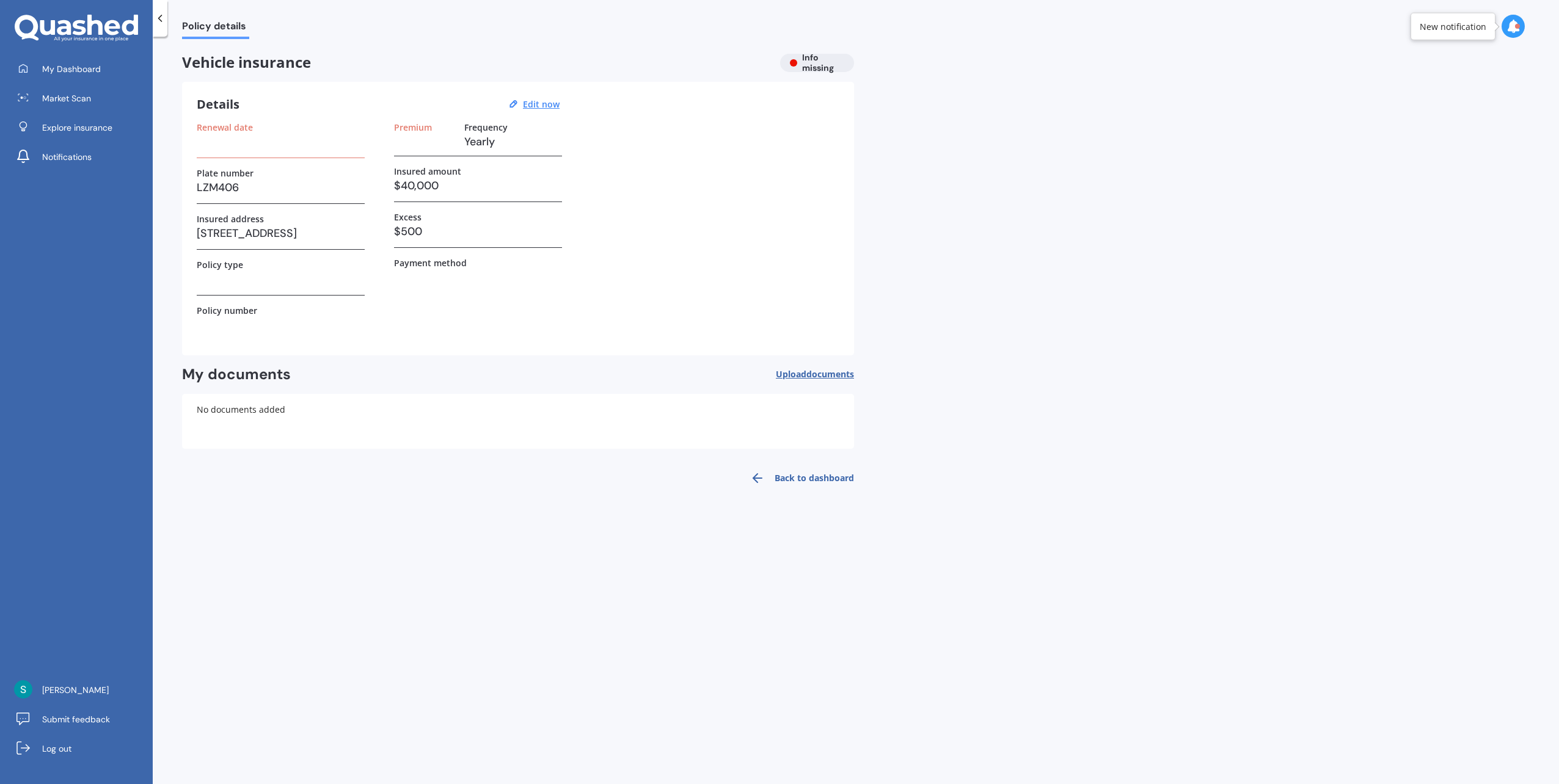
click at [411, 181] on h3 "$40,000" at bounding box center [478, 186] width 168 height 18
click at [539, 105] on u "Edit now" at bounding box center [541, 104] width 37 height 12
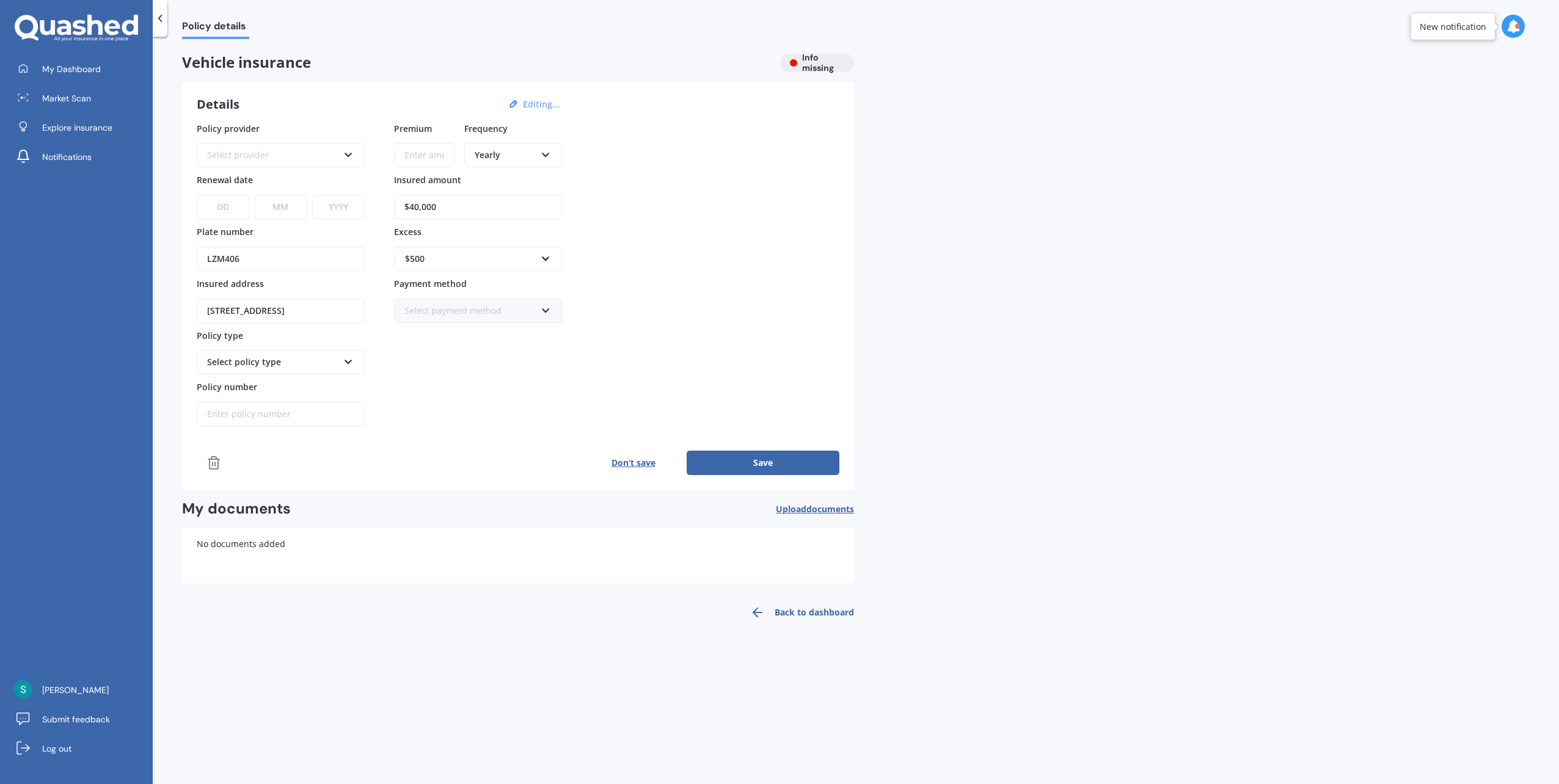
click at [420, 207] on input "$40,000" at bounding box center [478, 207] width 168 height 24
drag, startPoint x: 418, startPoint y: 205, endPoint x: 343, endPoint y: 201, distance: 75.1
click at [346, 205] on div "Policy provider Select provider AA AMI AMP ANZ ASB [PERSON_NAME] Ando Assurant …" at bounding box center [518, 274] width 643 height 305
type input "$20,000"
click at [859, 260] on div "Policy details Vehicle insurance Info missing Details Editing... Policy provide…" at bounding box center [856, 412] width 1406 height 747
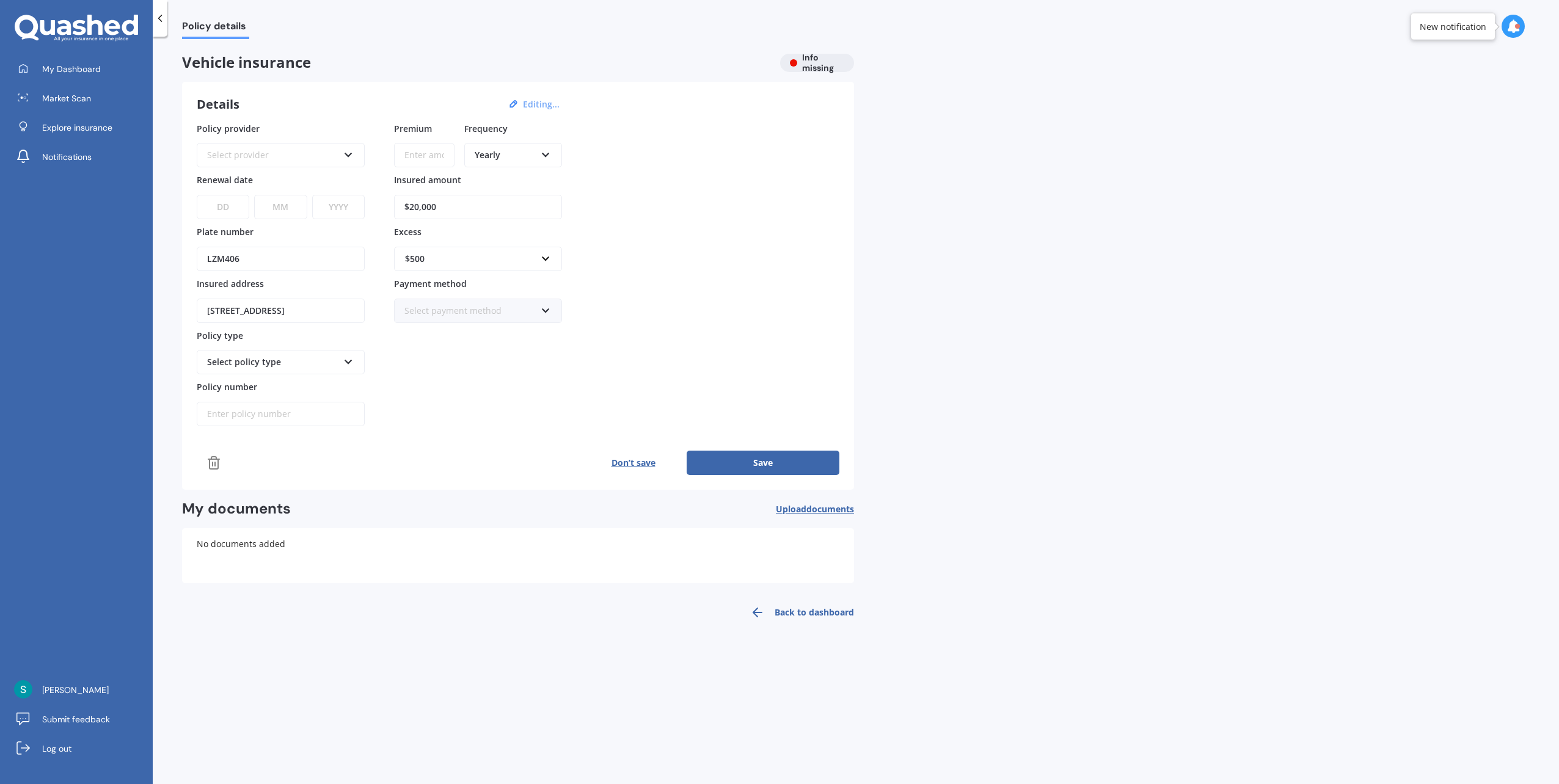
click at [288, 157] on div "Select provider" at bounding box center [272, 154] width 131 height 14
click at [818, 235] on div "Policy provider AA AA AMI AMP ANZ ASB Aioi Nissay Dowa Ando Assurant Autosure B…" at bounding box center [518, 274] width 643 height 305
click at [106, 95] on link "Market Scan" at bounding box center [80, 97] width 144 height 24
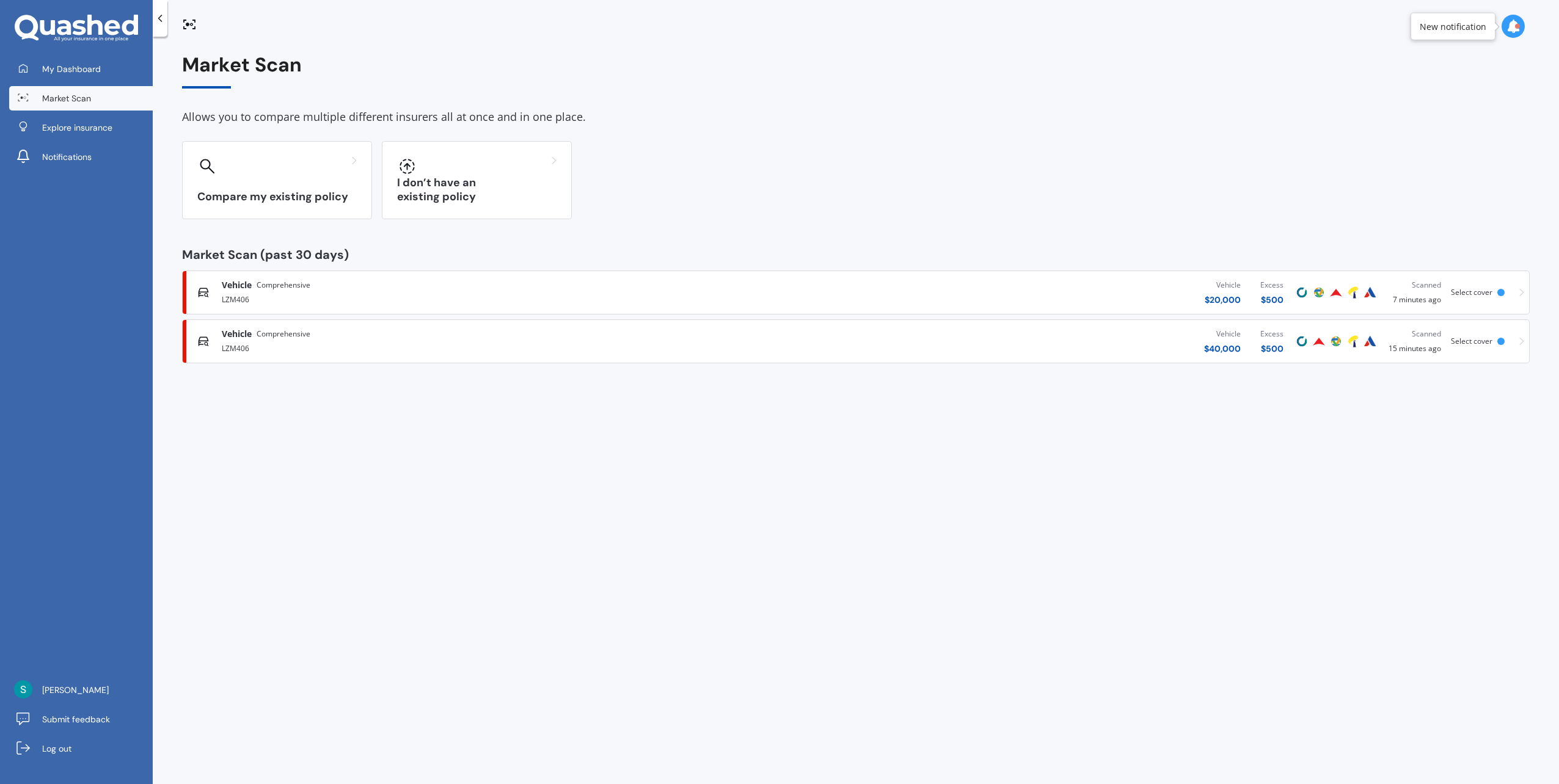
click at [287, 300] on div "LZM406" at bounding box center [484, 299] width 524 height 14
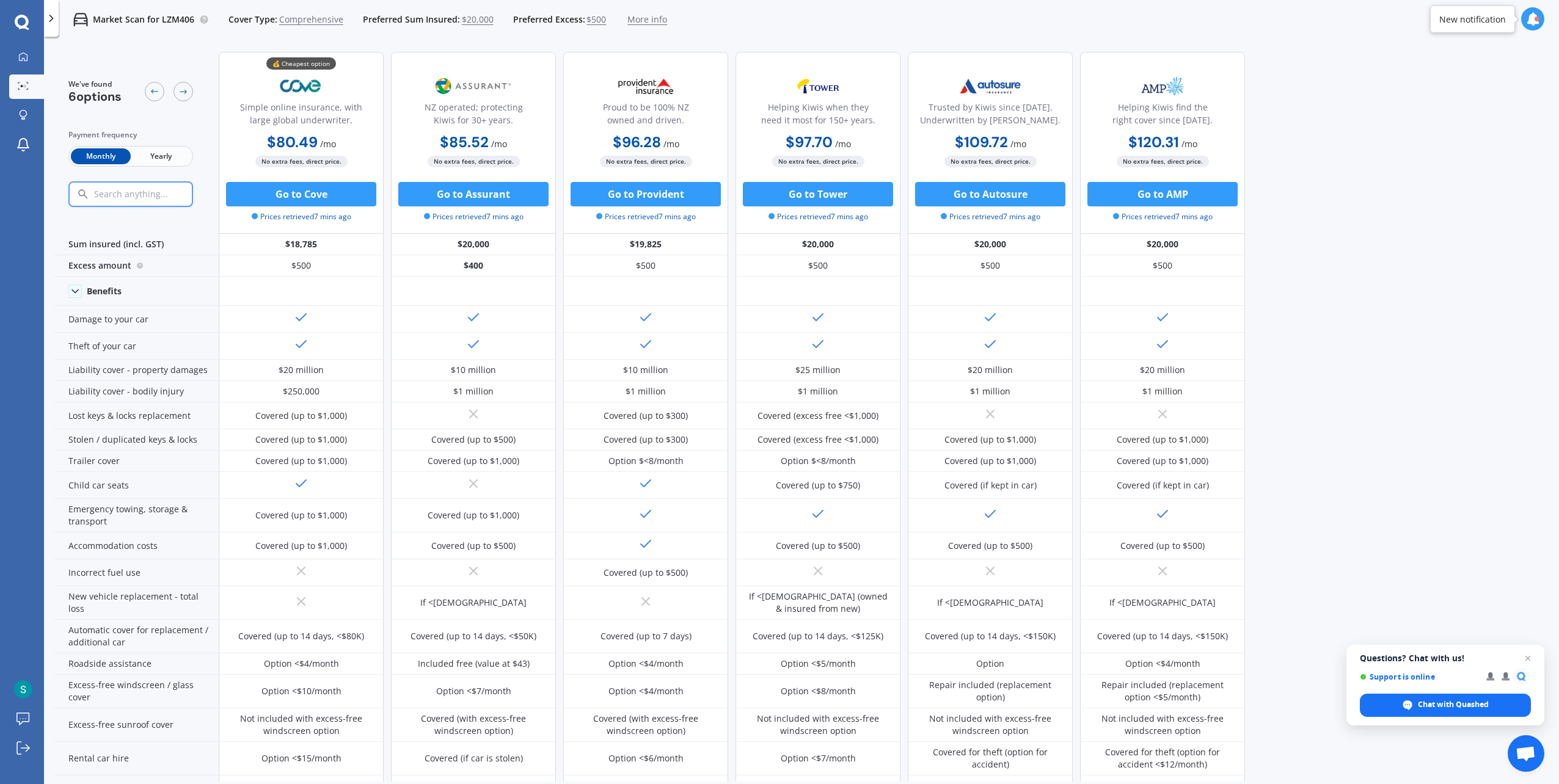
click at [158, 150] on span "Yearly" at bounding box center [161, 156] width 60 height 16
click at [641, 22] on span "More info" at bounding box center [647, 20] width 40 height 13
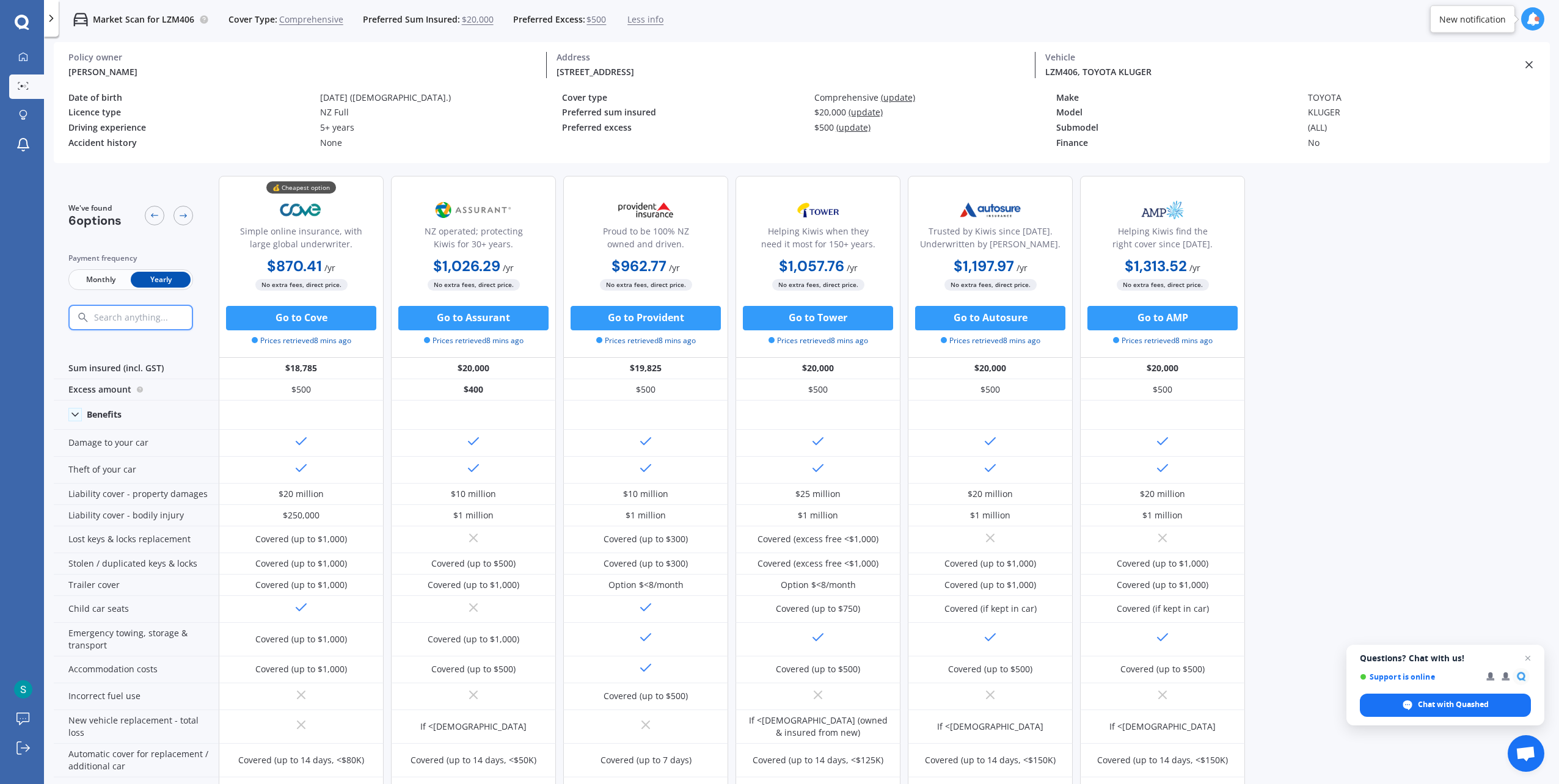
click at [696, 70] on div "[STREET_ADDRESS]" at bounding box center [790, 71] width 468 height 13
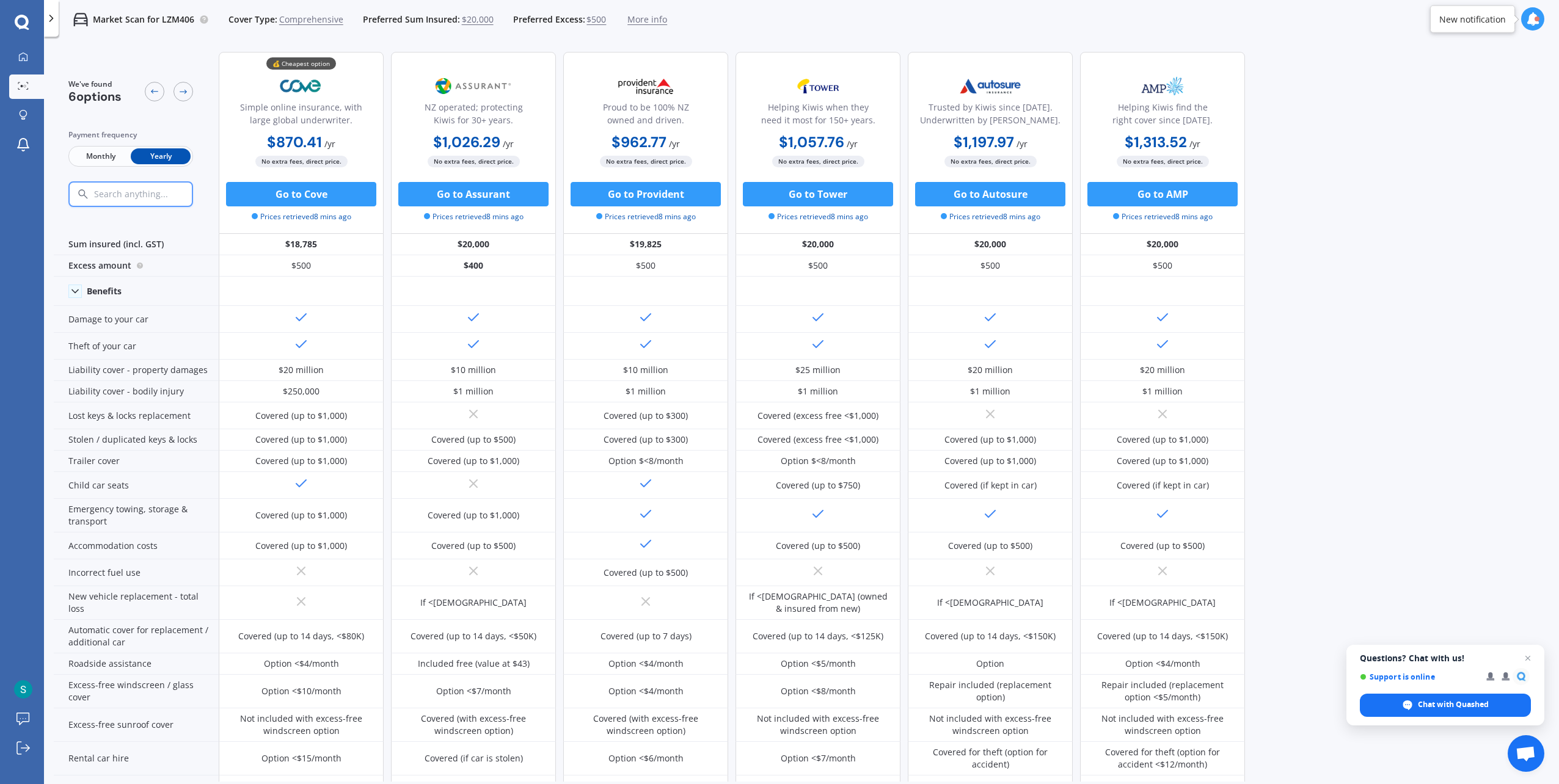
click at [660, 23] on span "More info" at bounding box center [647, 20] width 40 height 13
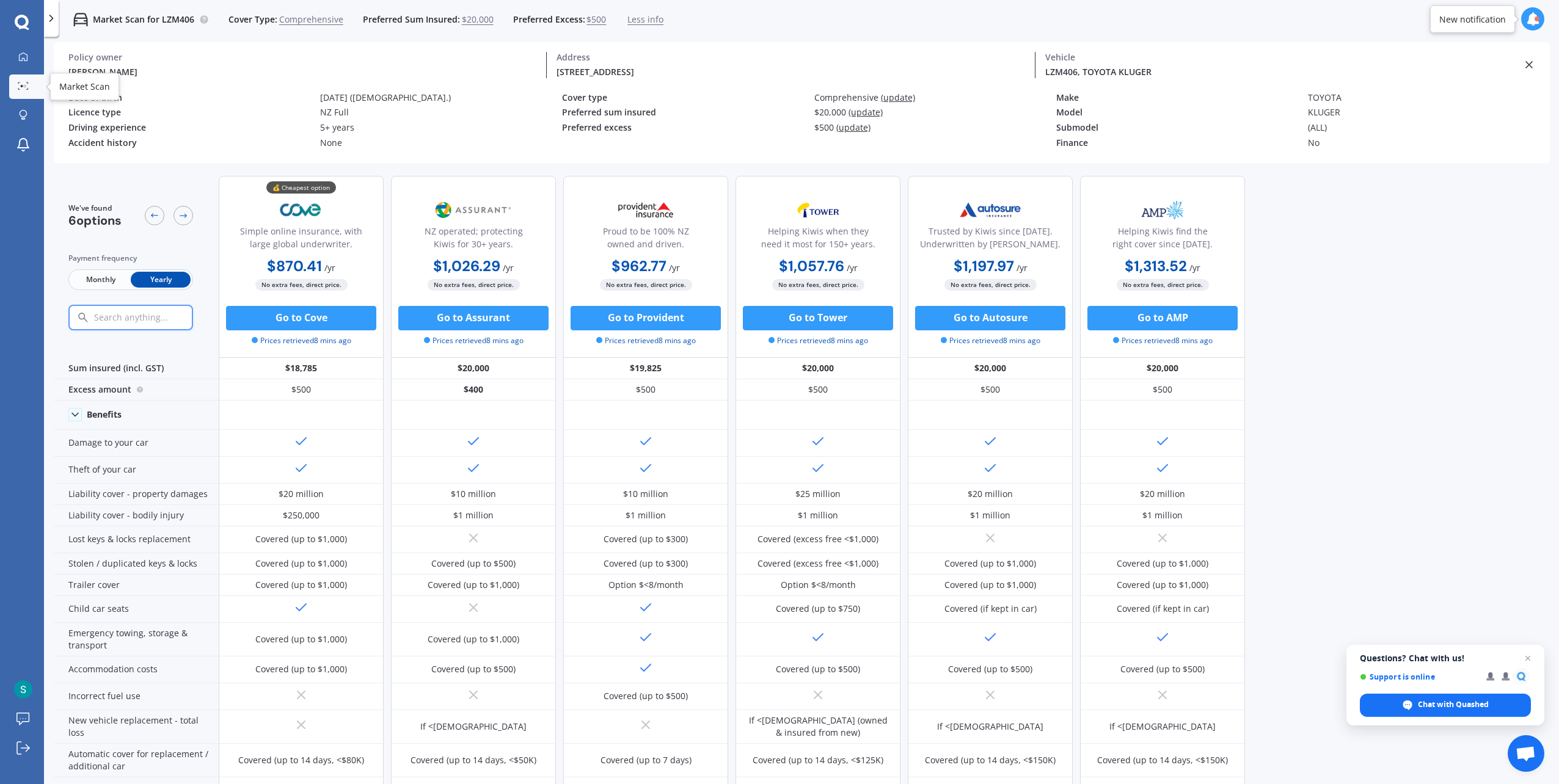
click at [32, 89] on div at bounding box center [23, 87] width 18 height 9
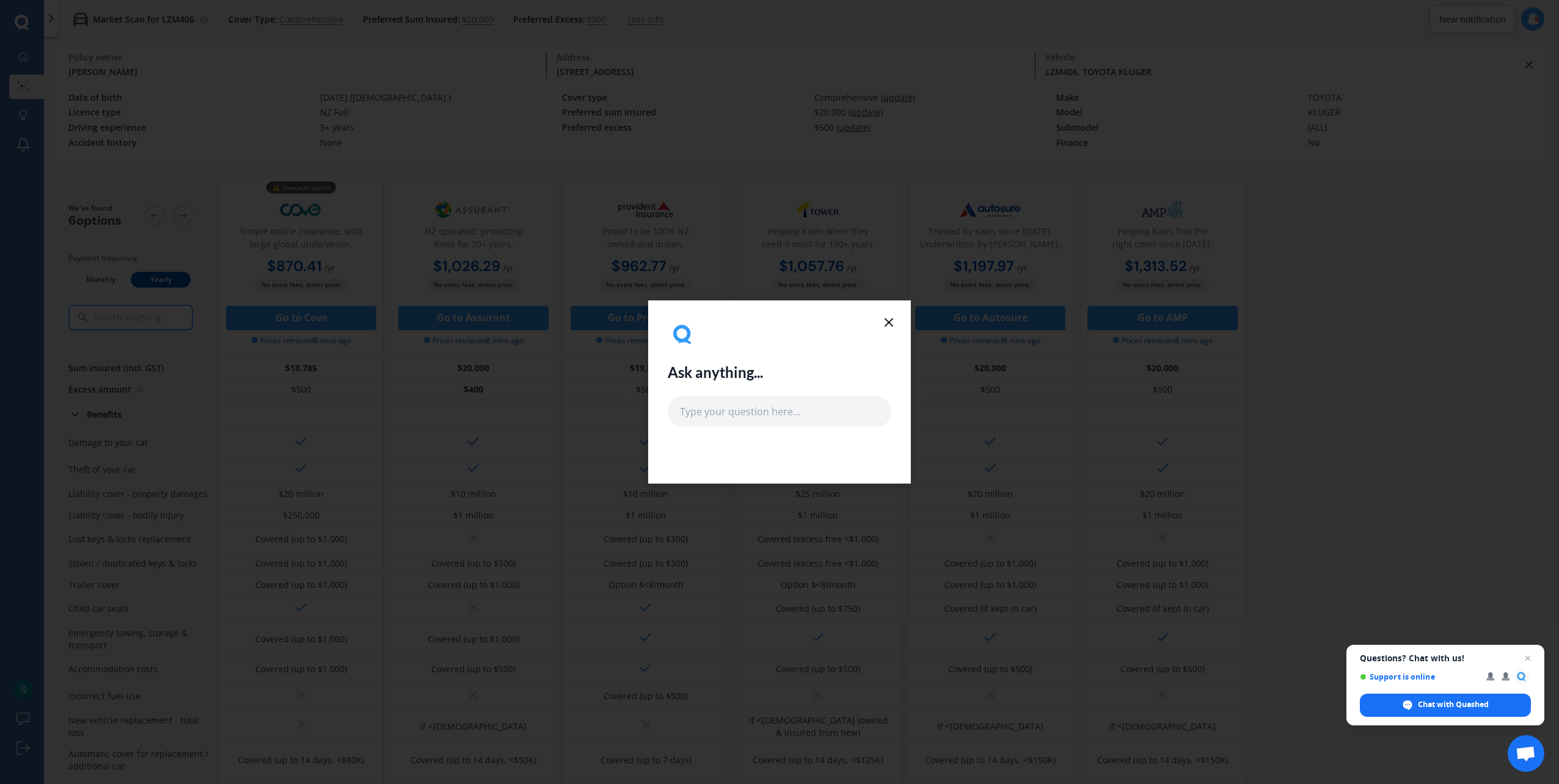
click at [886, 316] on icon at bounding box center [888, 322] width 14 height 14
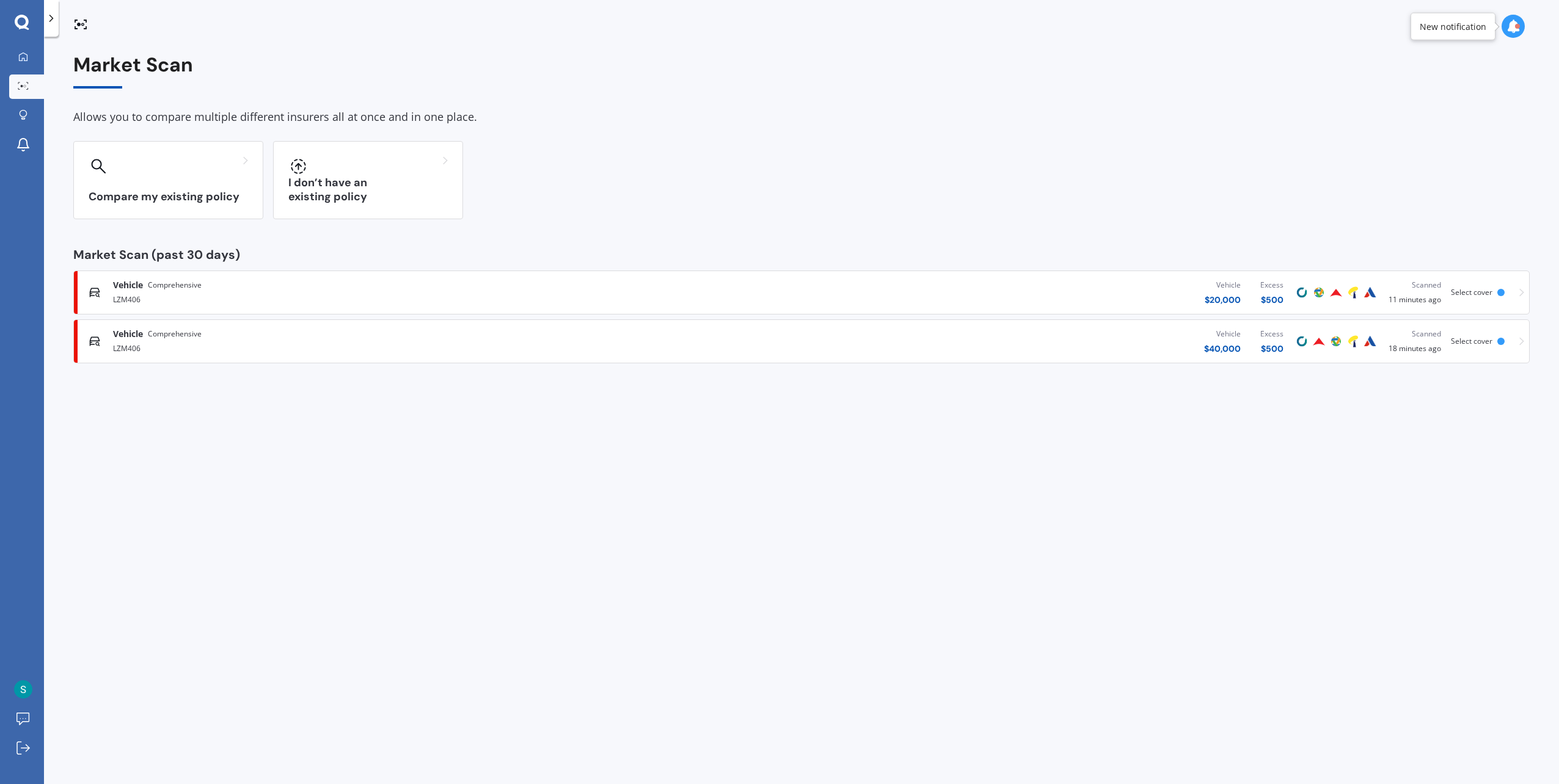
click at [209, 298] on div "LZM406" at bounding box center [402, 299] width 578 height 14
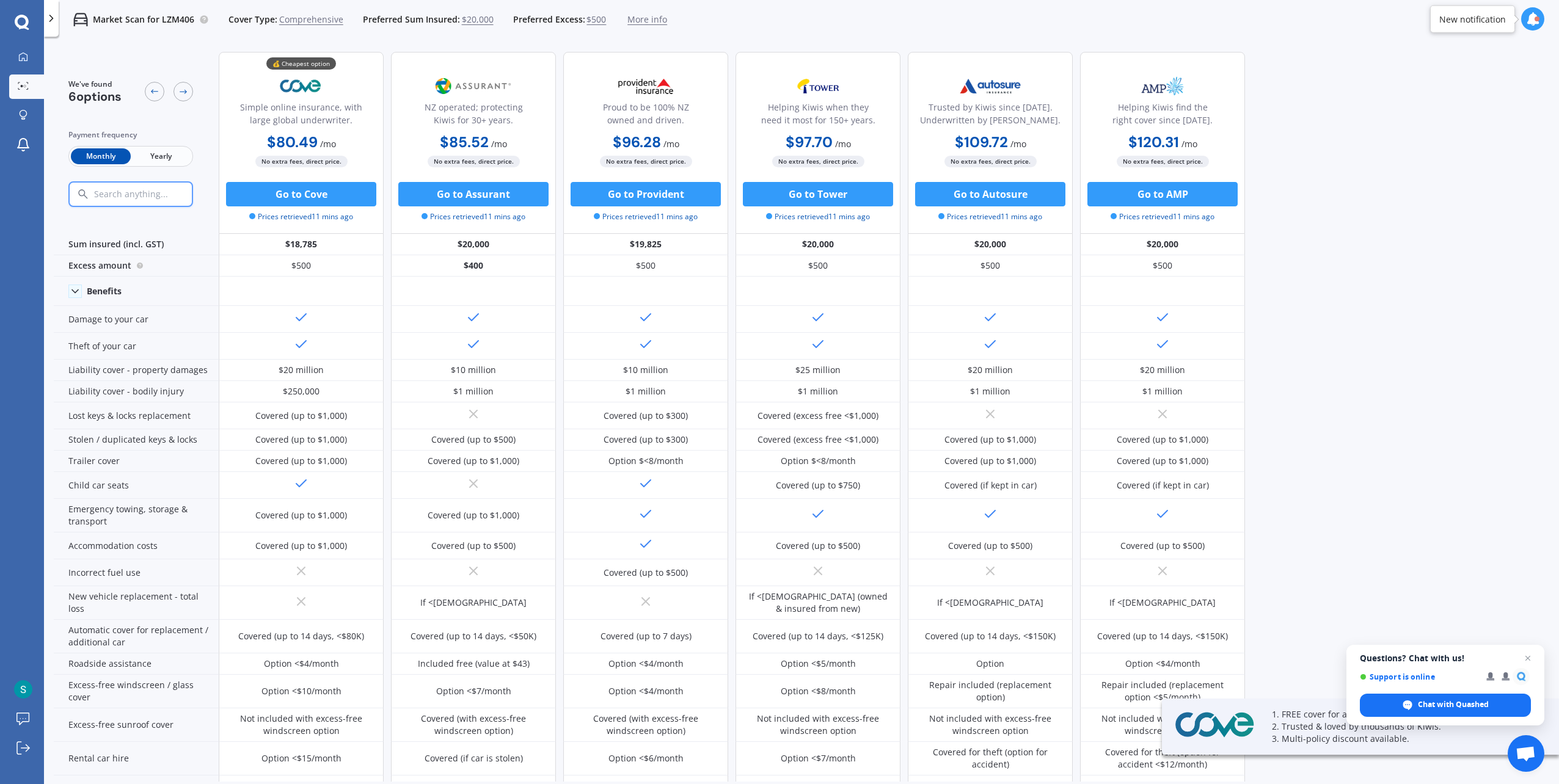
click at [160, 138] on div "Payment frequency" at bounding box center [131, 135] width 125 height 13
click at [158, 152] on span "Yearly" at bounding box center [161, 156] width 60 height 16
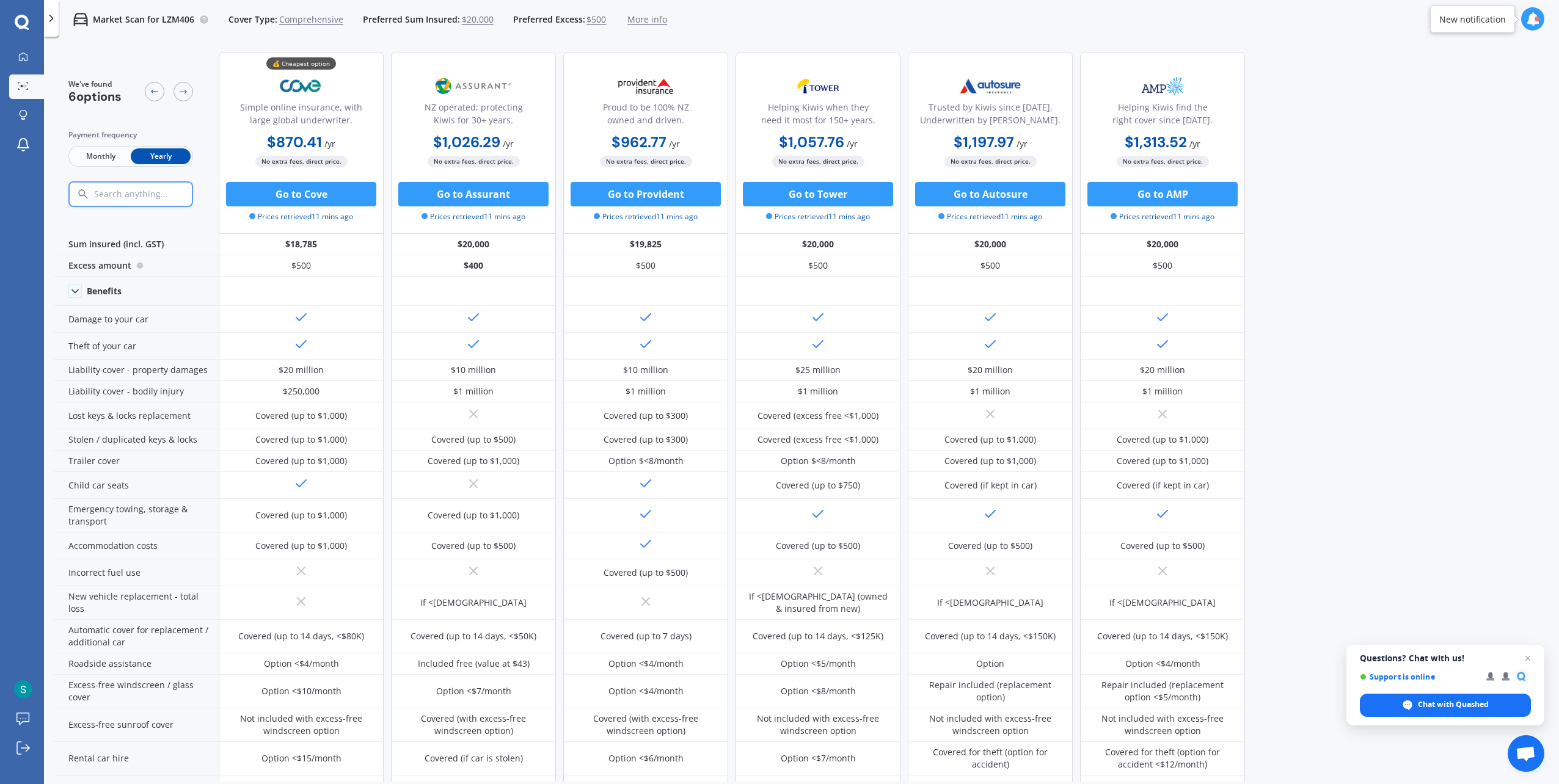
click at [51, 16] on polyline at bounding box center [51, 18] width 3 height 6
